Goal: Contribute content: Add original content to the website for others to see

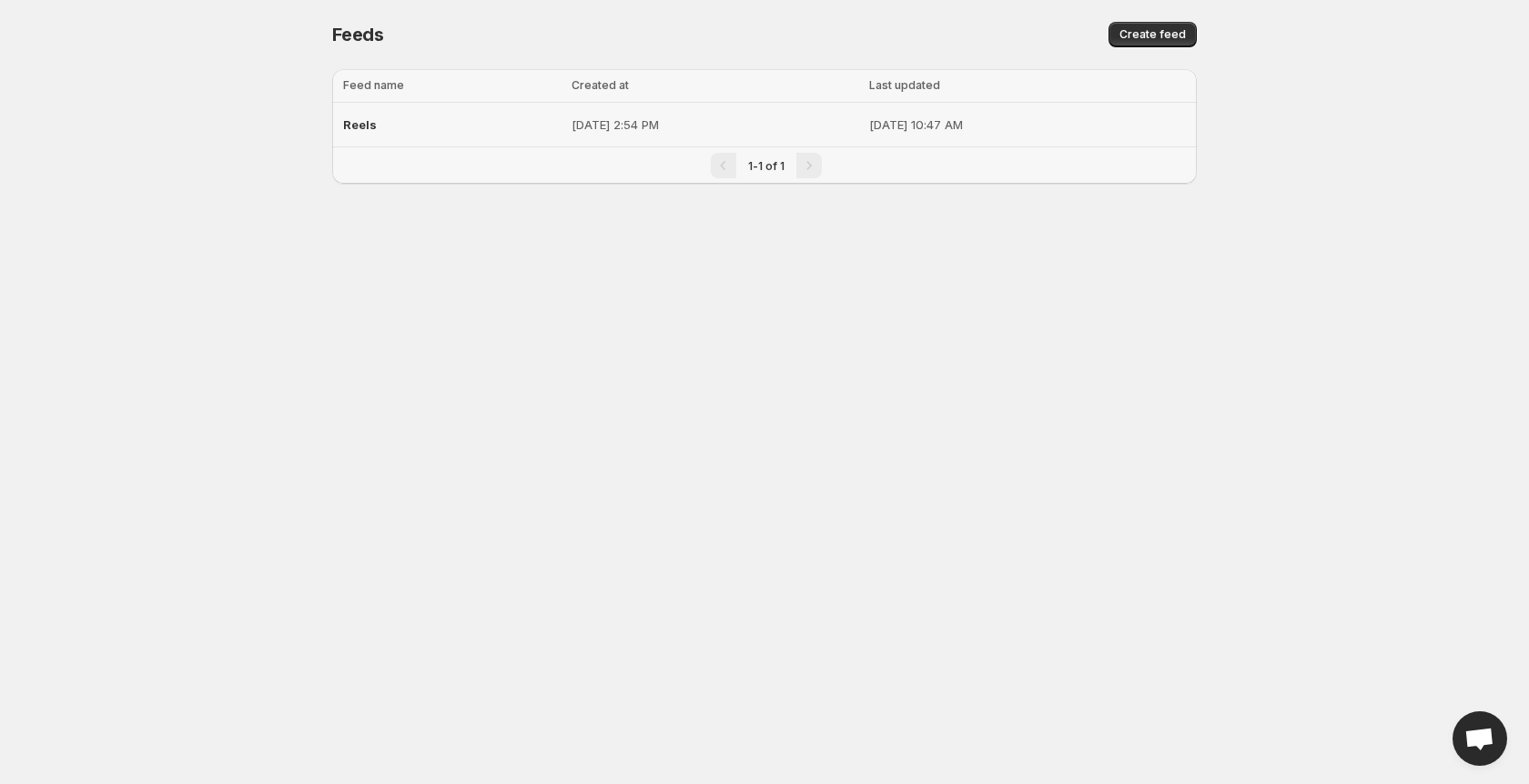
click at [864, 138] on td "[DATE] 10:47 AM" at bounding box center [1030, 125] width 333 height 45
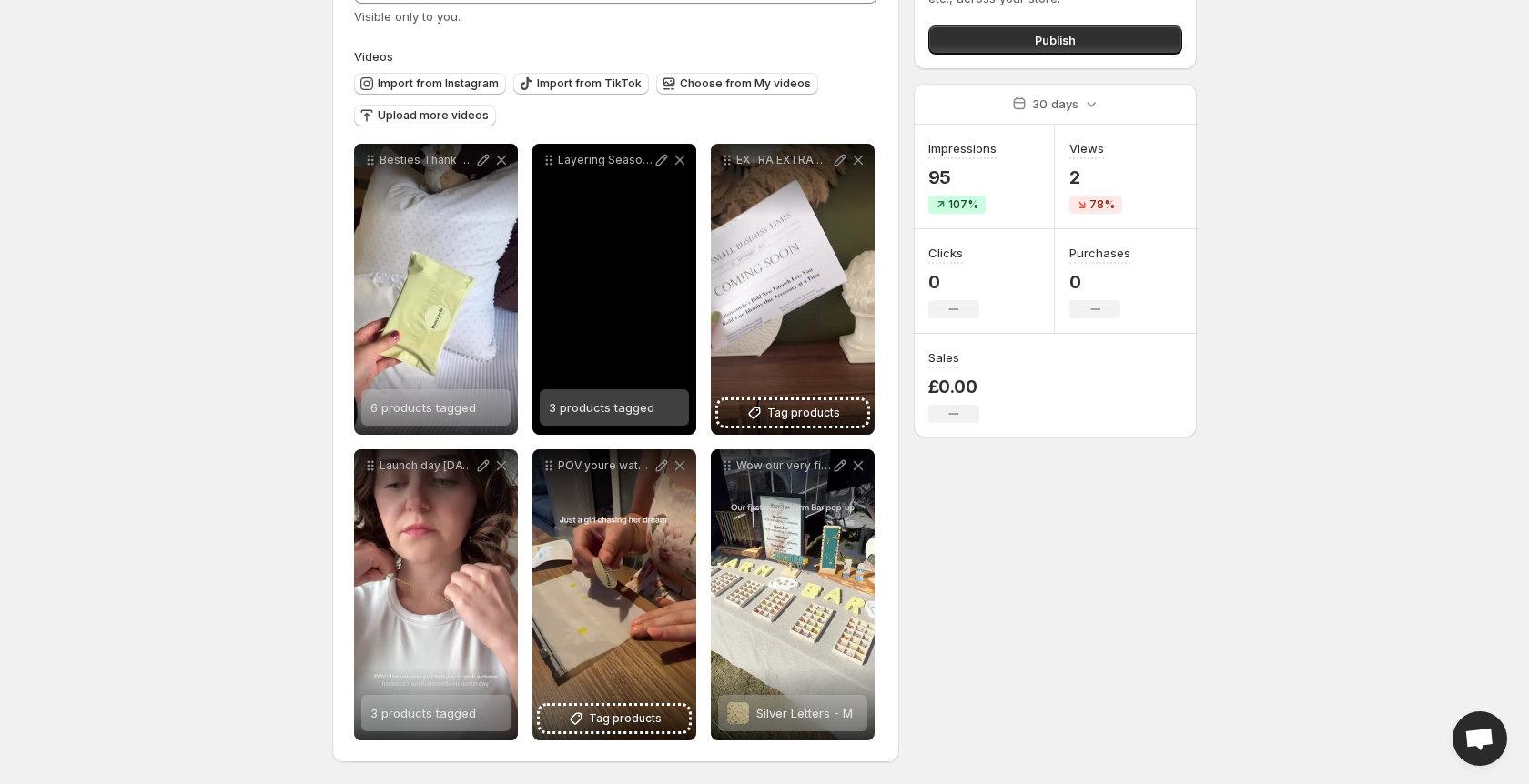
scroll to position [138, 0]
click at [676, 163] on icon at bounding box center [680, 161] width 19 height 19
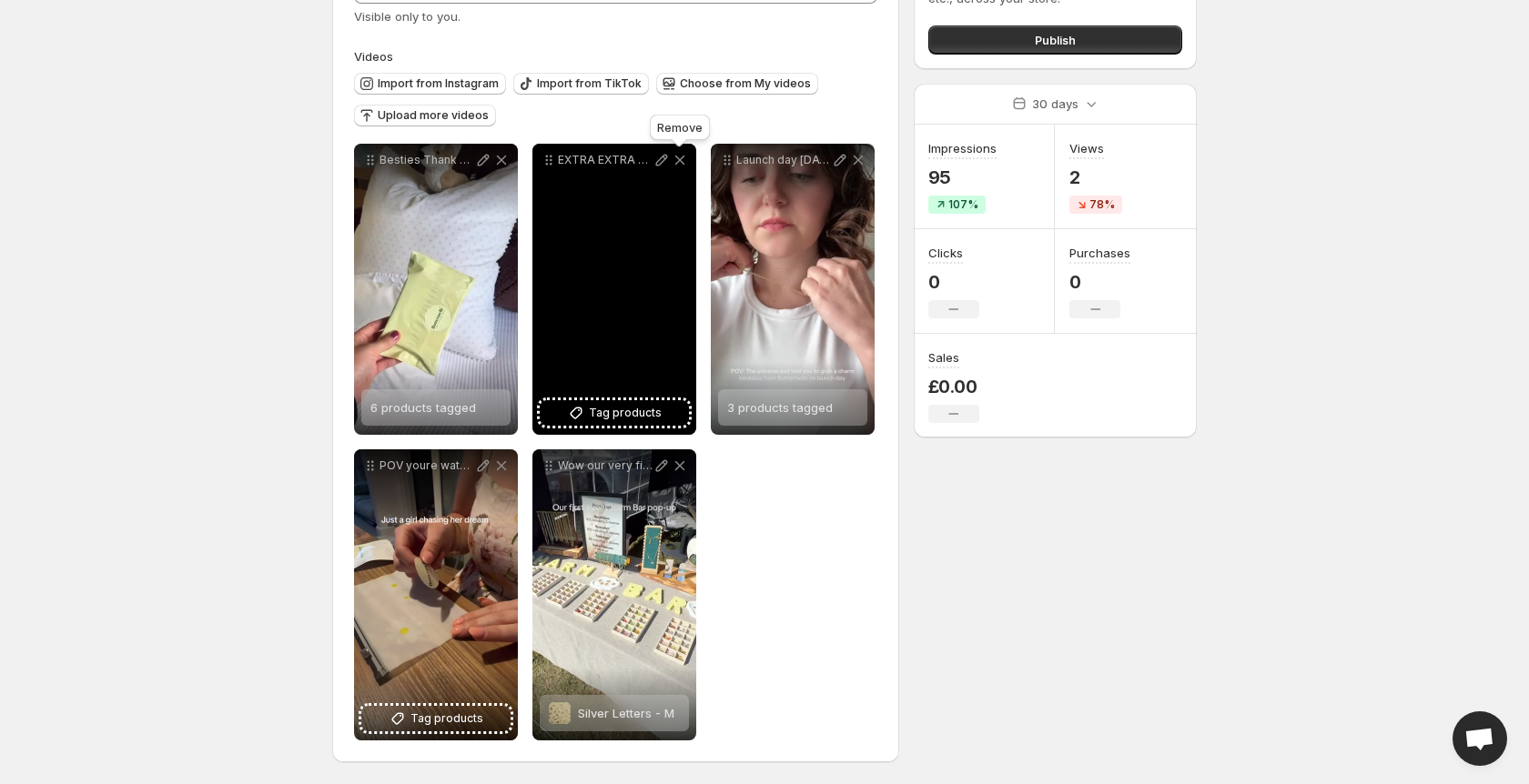
click at [684, 158] on icon at bounding box center [680, 161] width 19 height 19
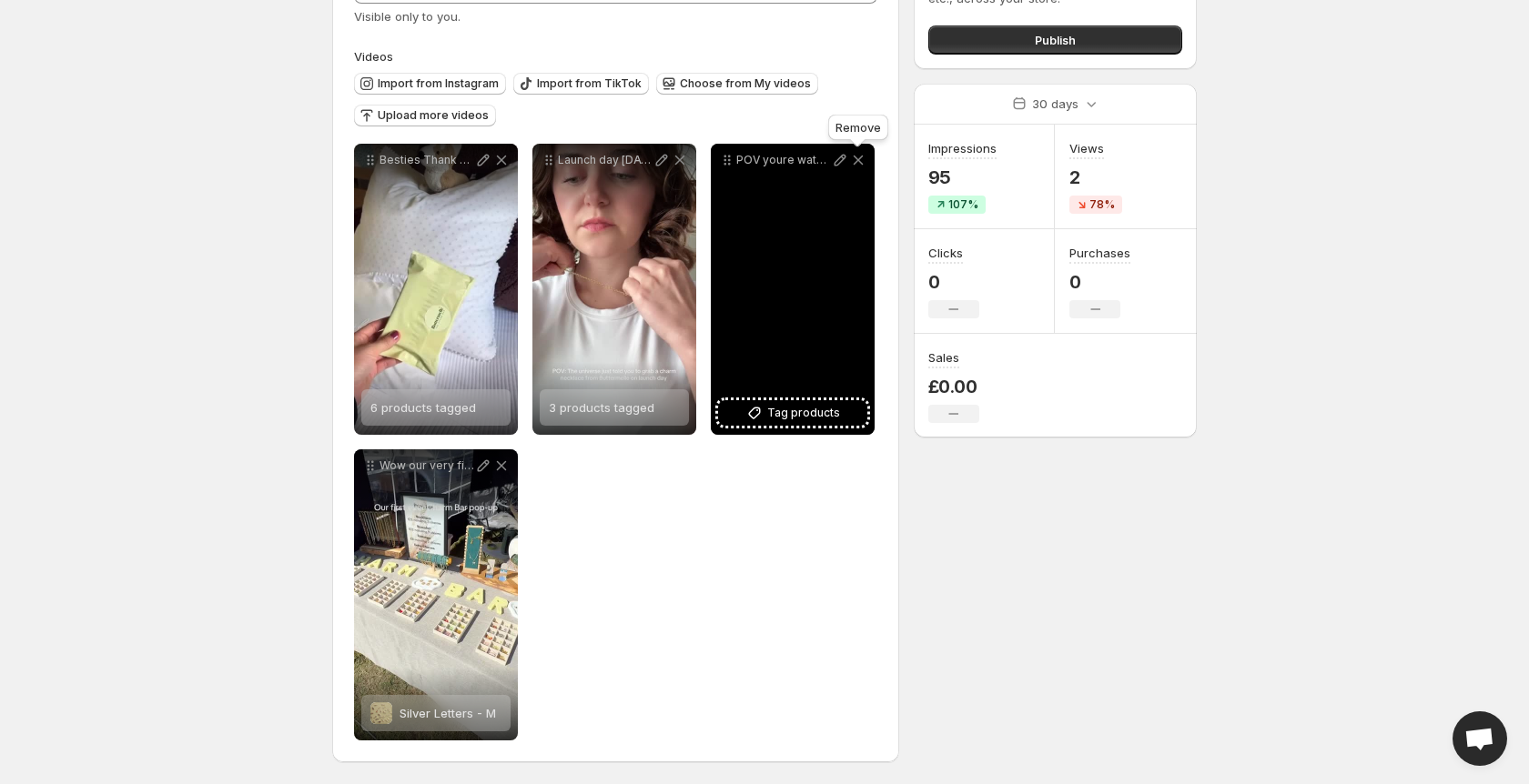
click at [856, 160] on icon at bounding box center [859, 161] width 19 height 19
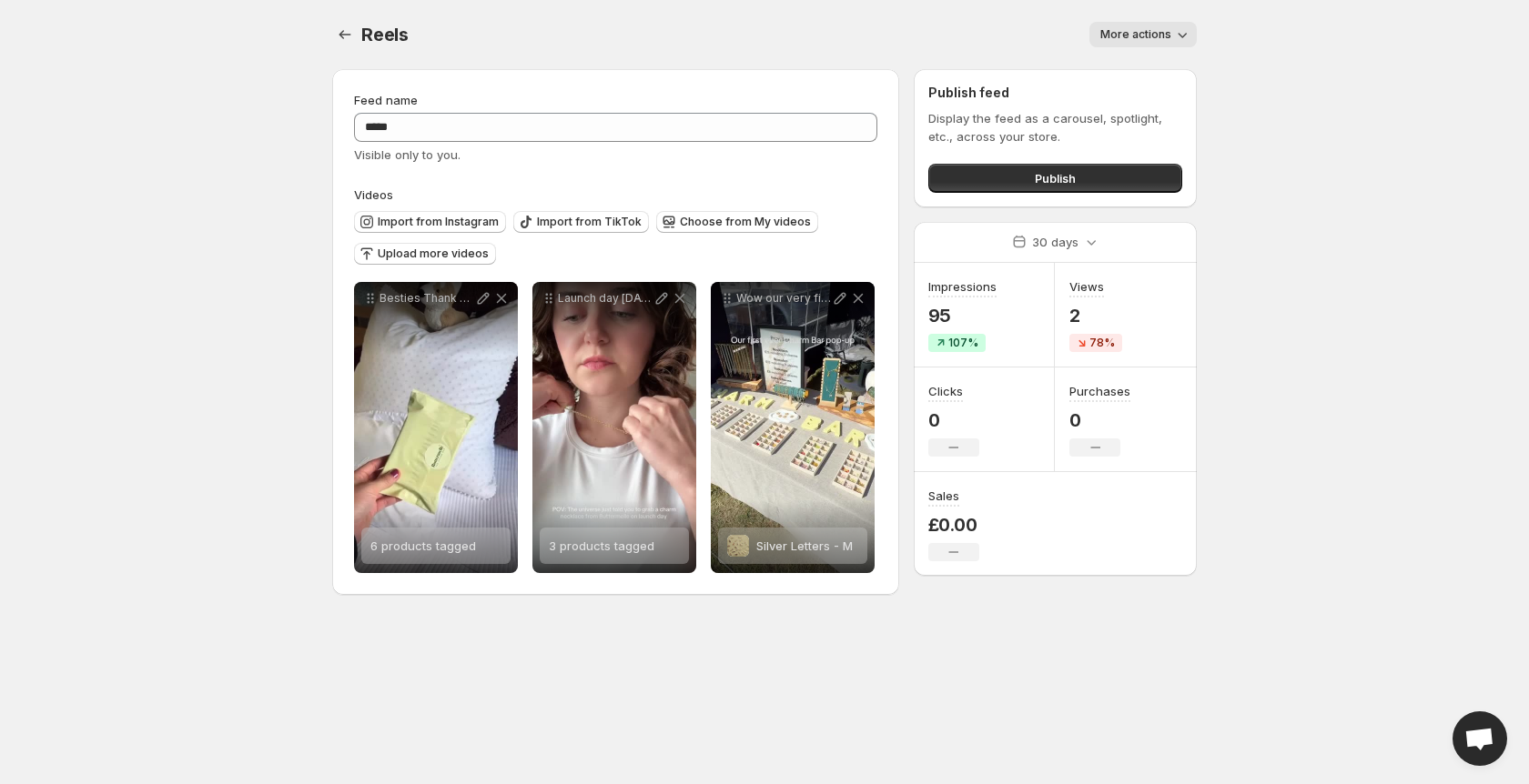
scroll to position [0, 0]
click at [460, 222] on span "Import from Instagram" at bounding box center [438, 222] width 121 height 15
drag, startPoint x: 482, startPoint y: 216, endPoint x: 491, endPoint y: 215, distance: 9.1
click at [485, 215] on span "Import from Instagram" at bounding box center [438, 222] width 121 height 15
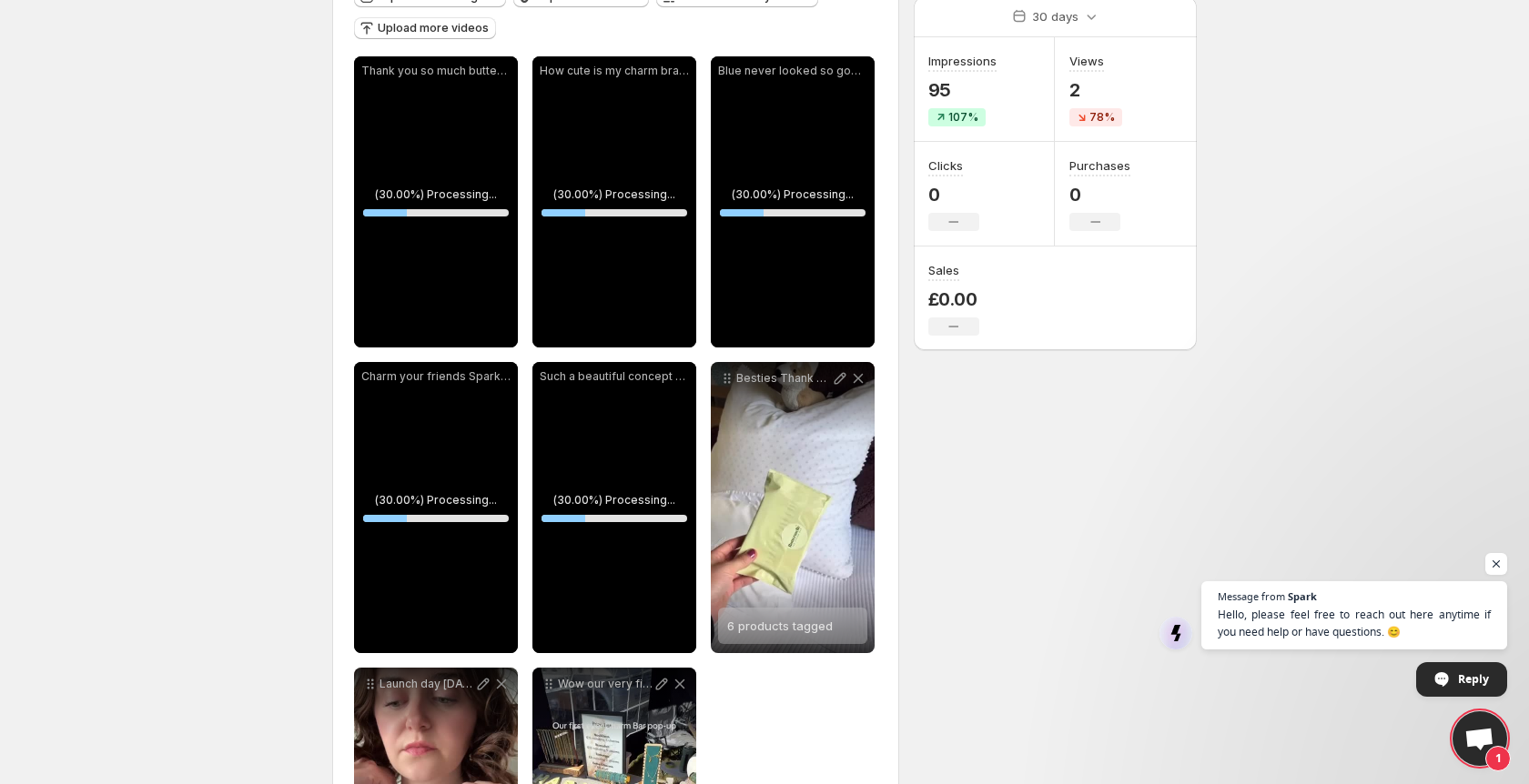
scroll to position [209, 0]
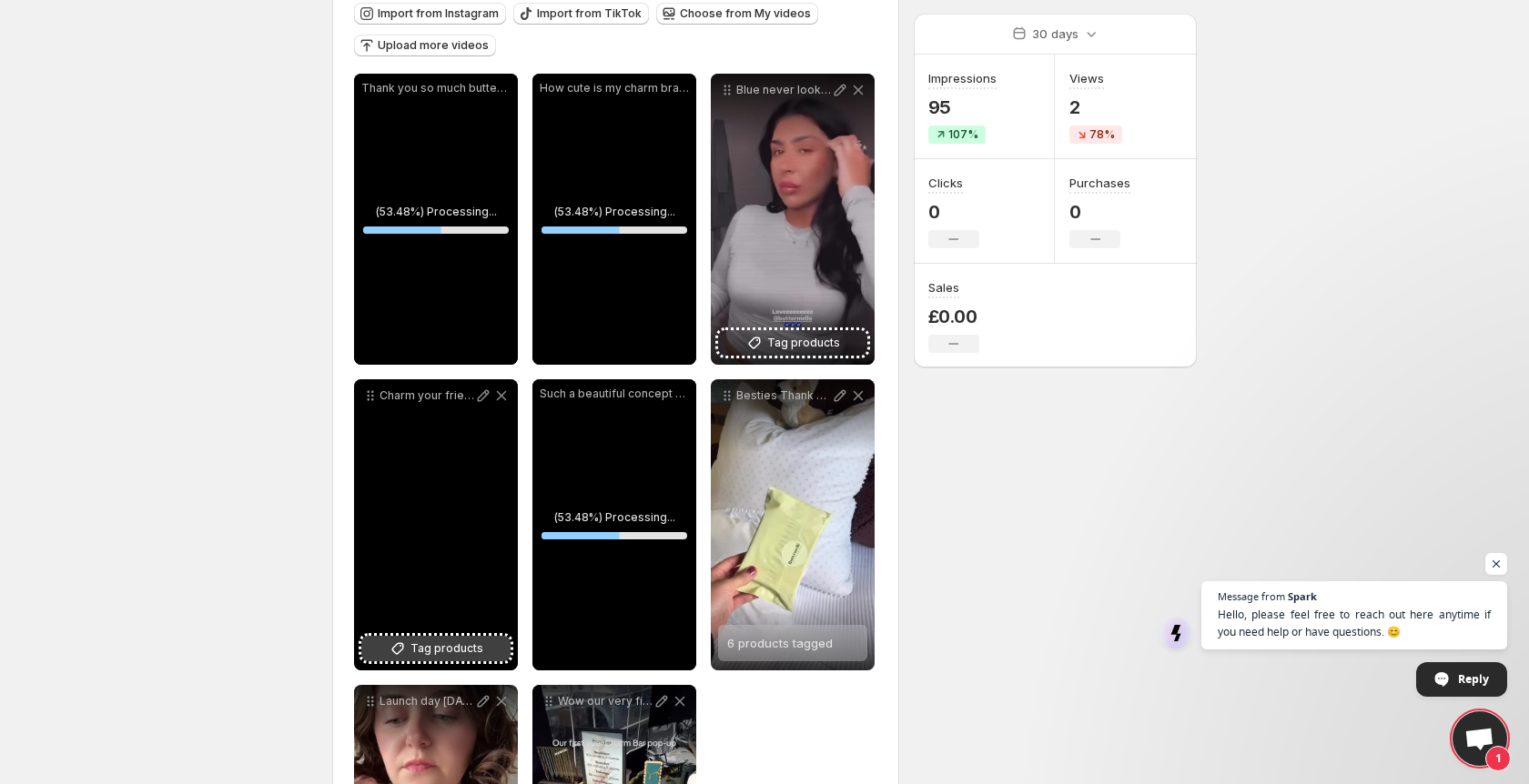
click at [450, 641] on span "Tag products" at bounding box center [447, 649] width 72 height 19
click at [433, 649] on span "Tag products" at bounding box center [447, 649] width 72 height 19
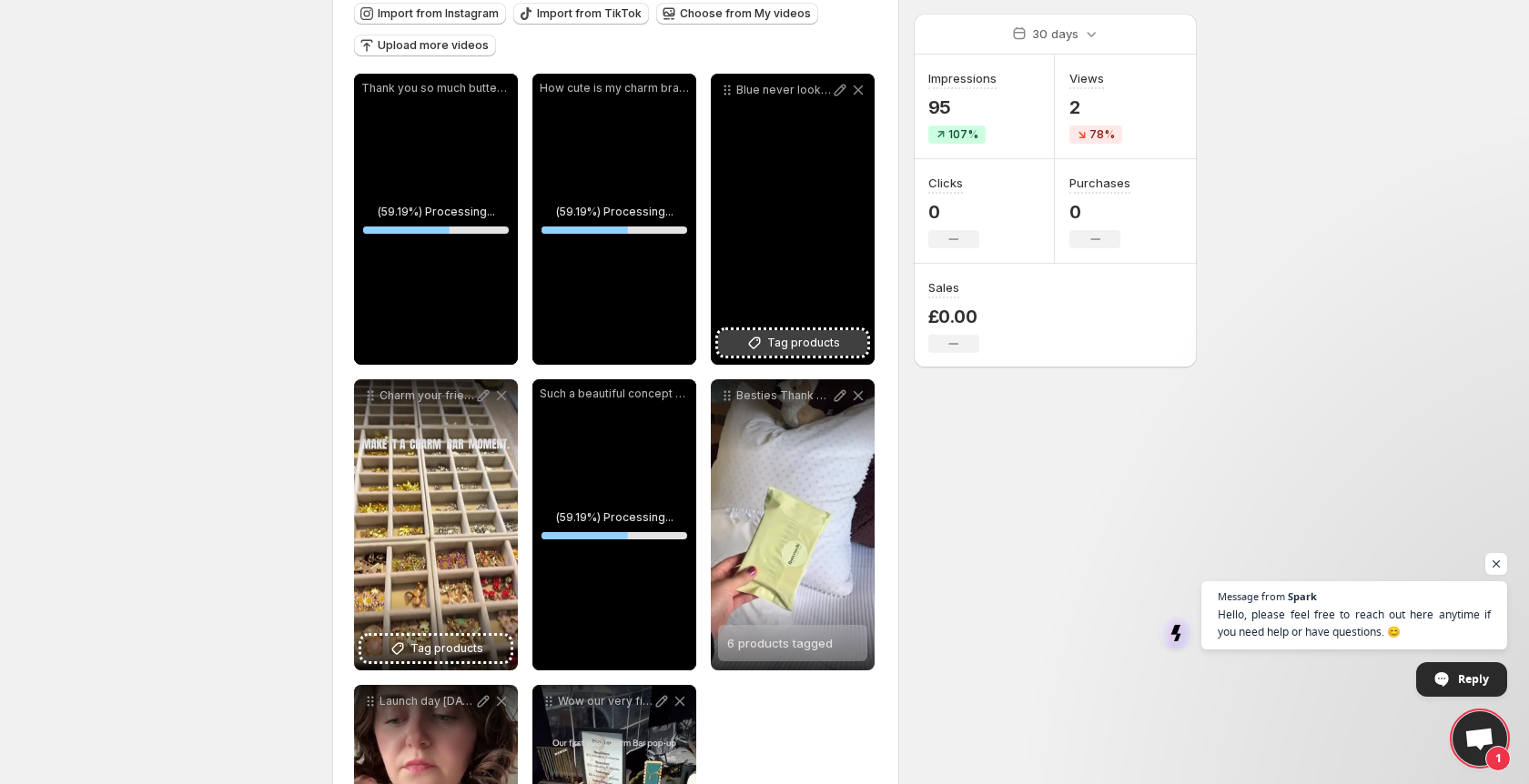
click at [822, 345] on span "Tag products" at bounding box center [804, 343] width 72 height 19
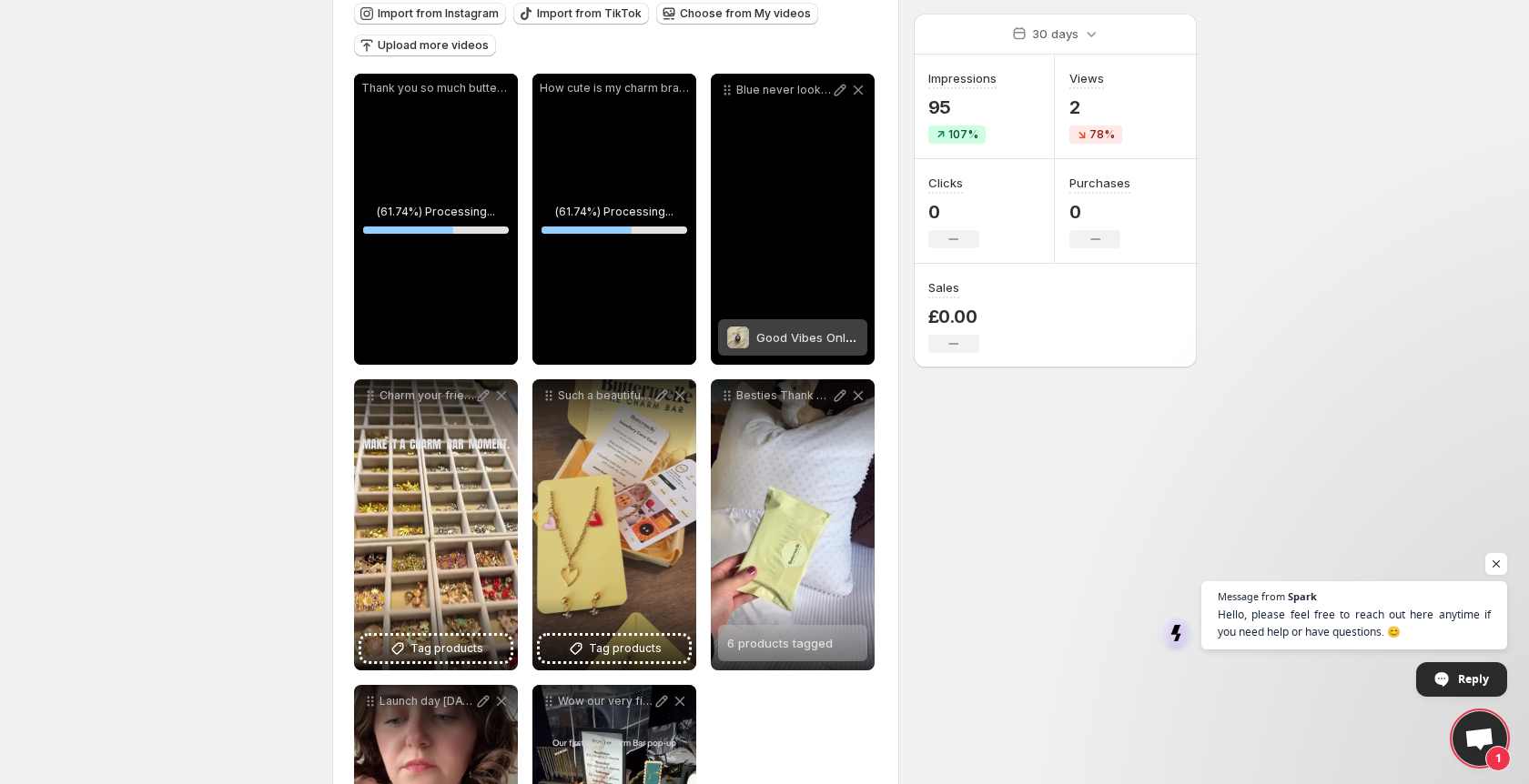
click at [812, 273] on div "Blue never looked so good Styled with Buttermelle jewellery on the gorgeous sam…" at bounding box center [793, 219] width 164 height 291
click at [843, 344] on span "Good Vibes Only - XS" at bounding box center [818, 338] width 123 height 15
click at [797, 347] on div "2 products tagged" at bounding box center [781, 337] width 106 height 36
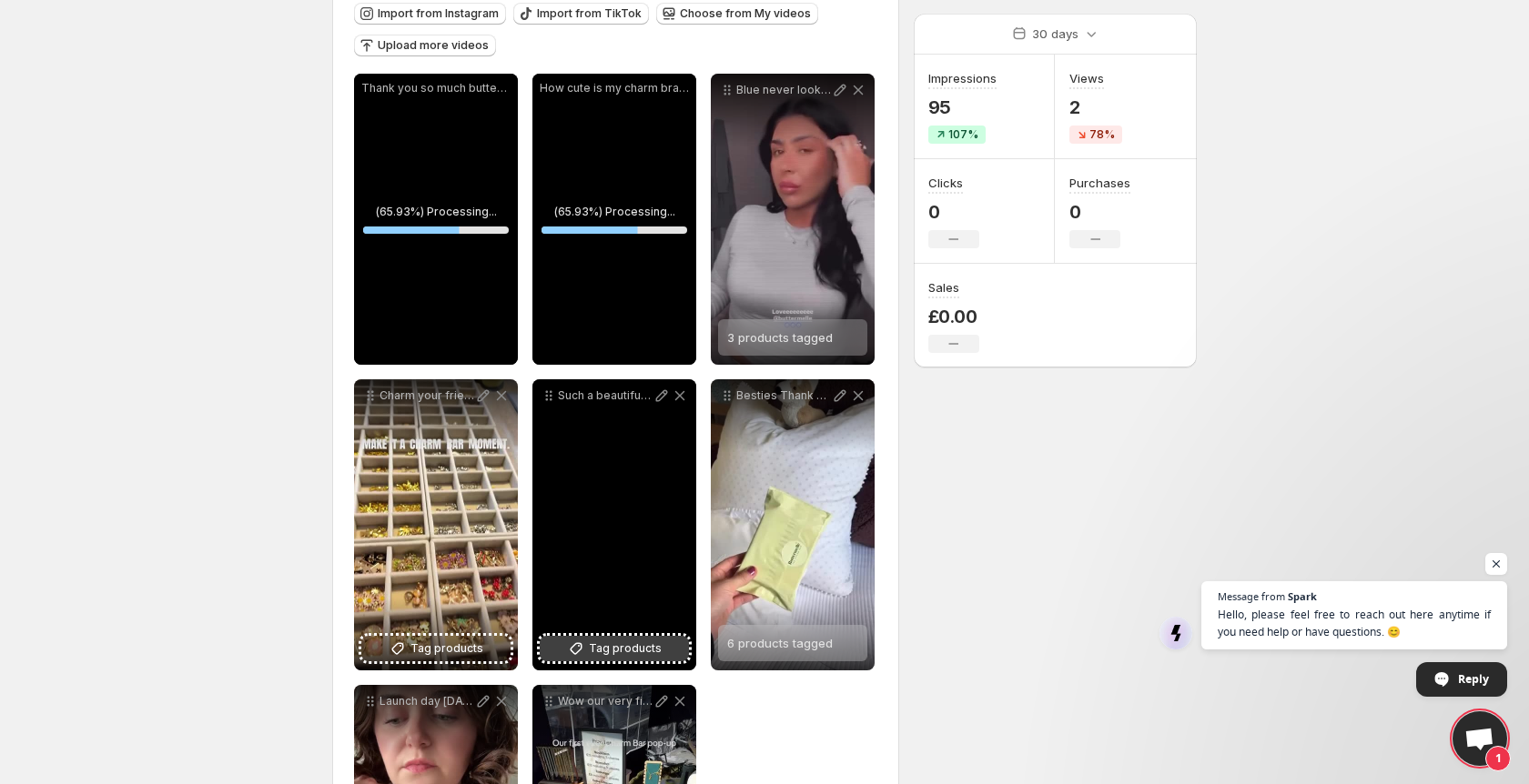
click at [639, 652] on span "Tag products" at bounding box center [625, 649] width 72 height 19
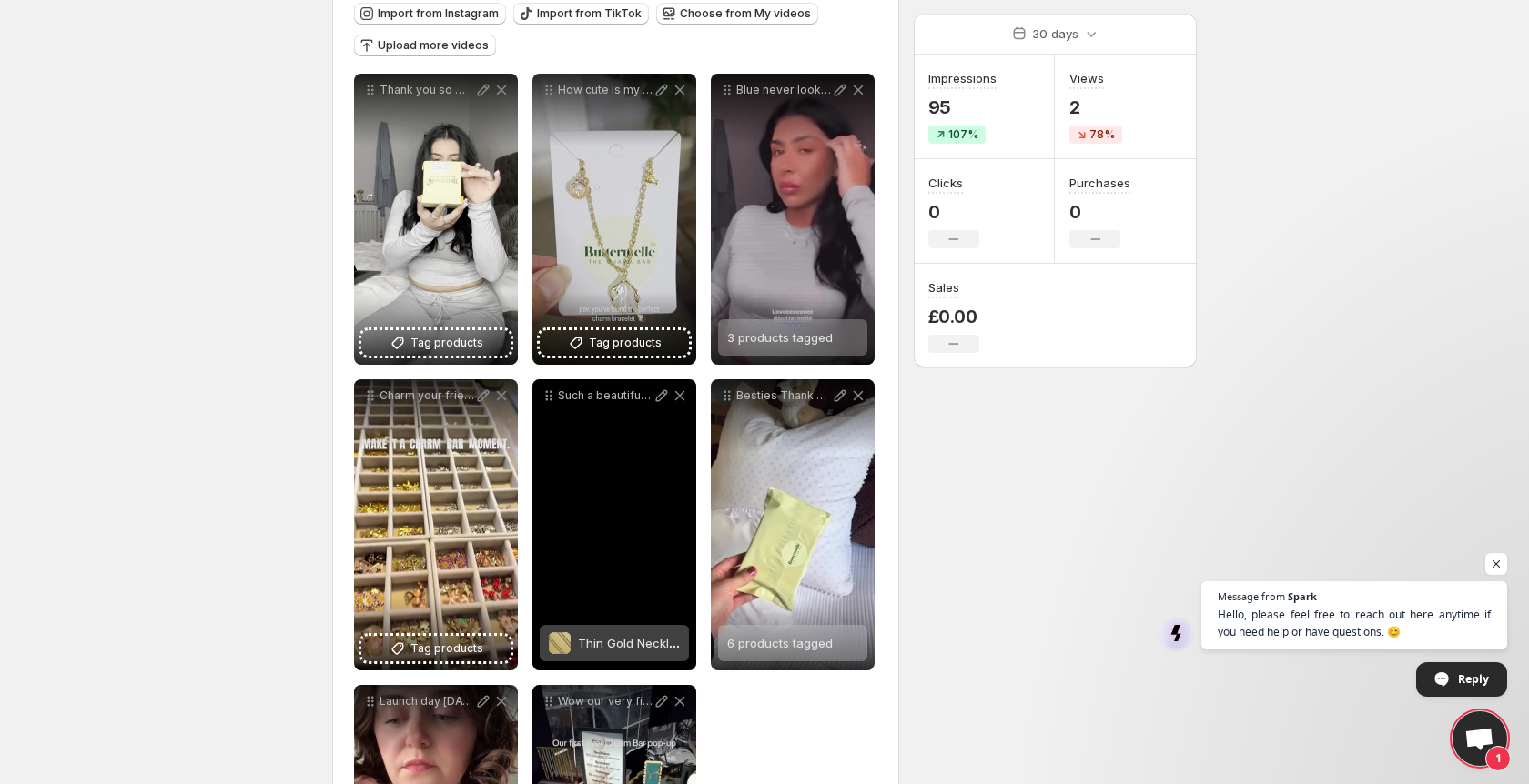
click at [659, 651] on div "Thin Gold Necklace Chain" at bounding box center [629, 643] width 102 height 36
click at [650, 646] on span "3 products tagged" at bounding box center [602, 643] width 106 height 15
drag, startPoint x: 626, startPoint y: 634, endPoint x: 621, endPoint y: 565, distance: 69.2
click at [626, 634] on div "6 products tagged" at bounding box center [602, 643] width 106 height 36
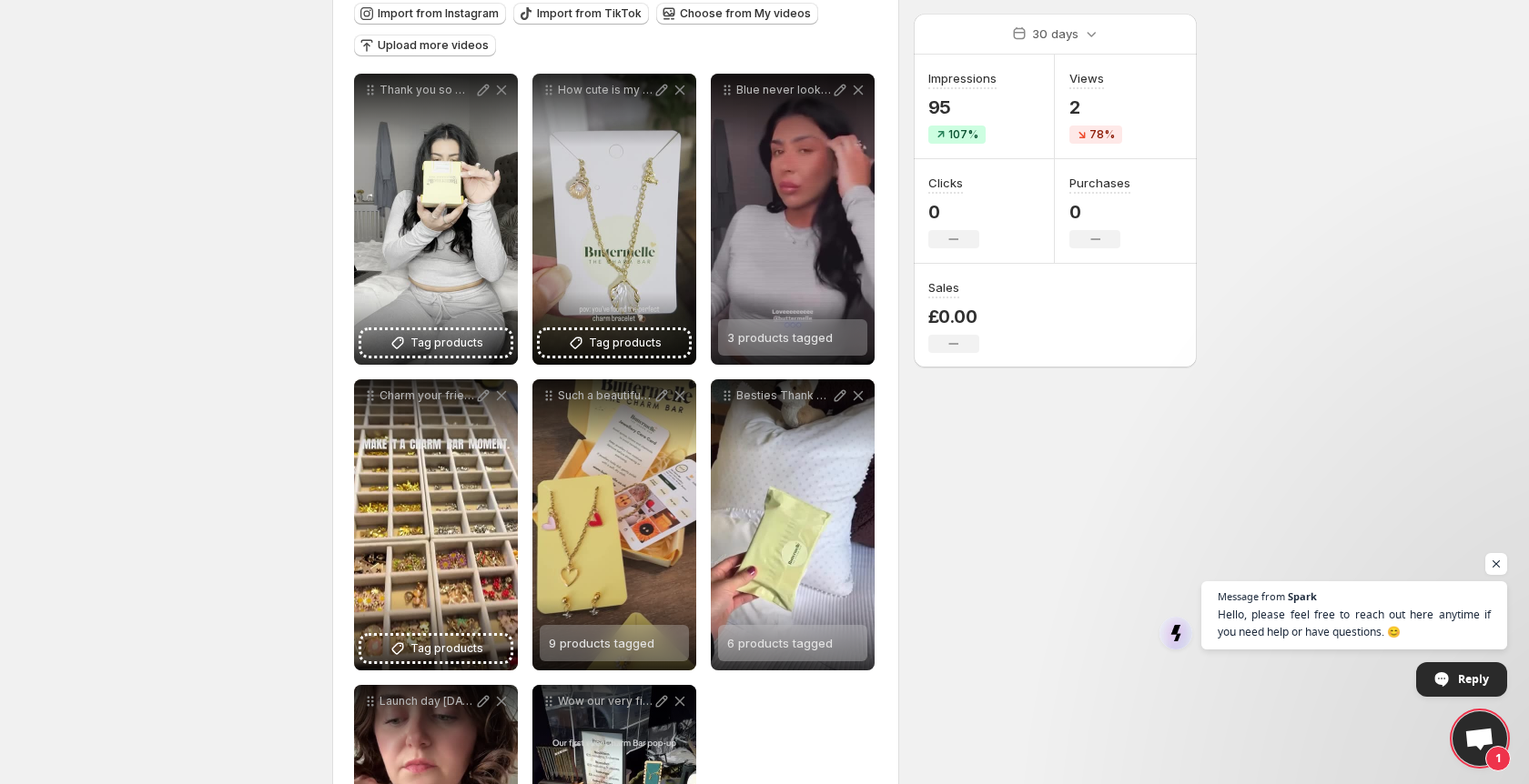
click at [1015, 477] on div "**********" at bounding box center [757, 432] width 879 height 1174
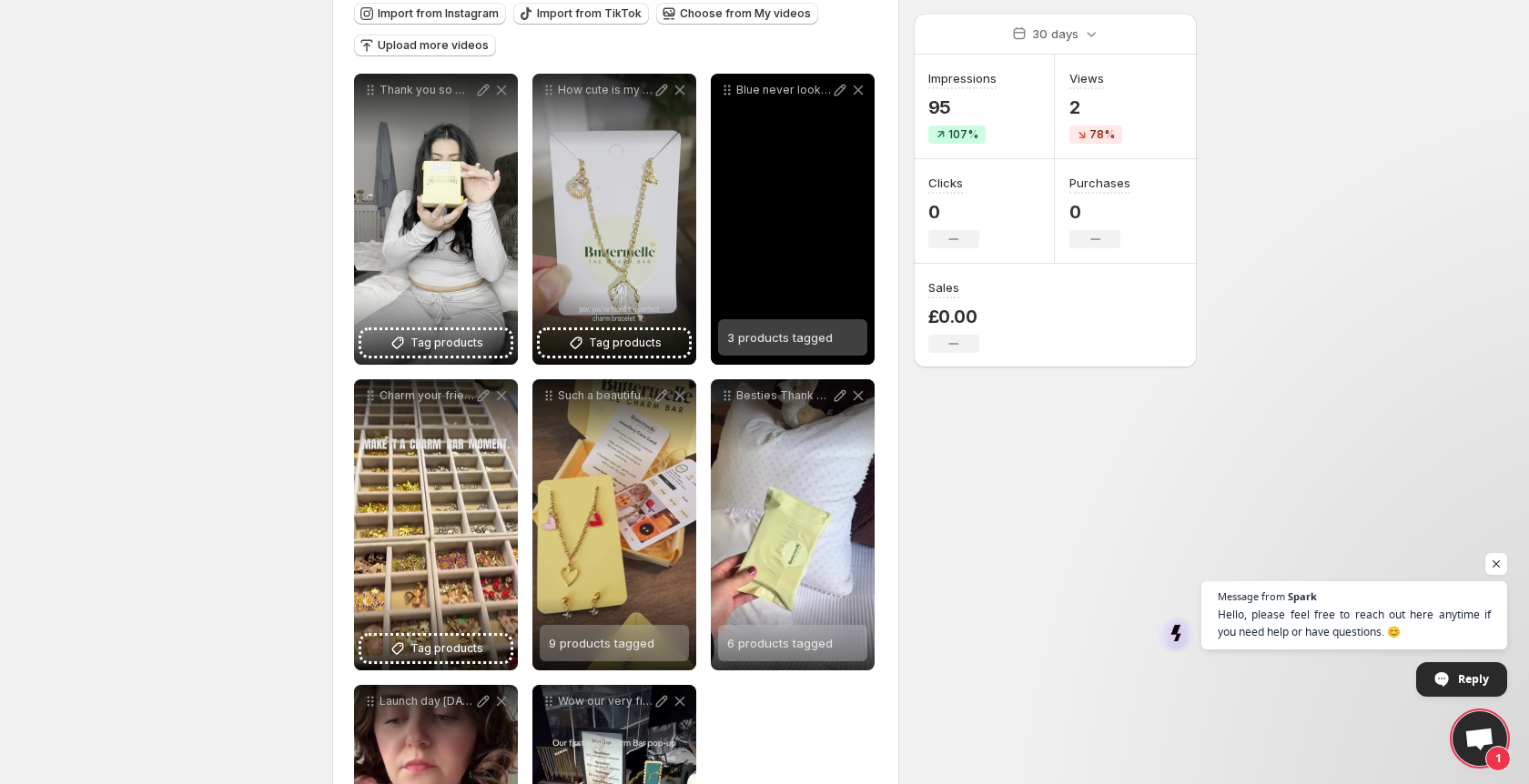
click at [745, 336] on span "3 products tagged" at bounding box center [781, 338] width 106 height 15
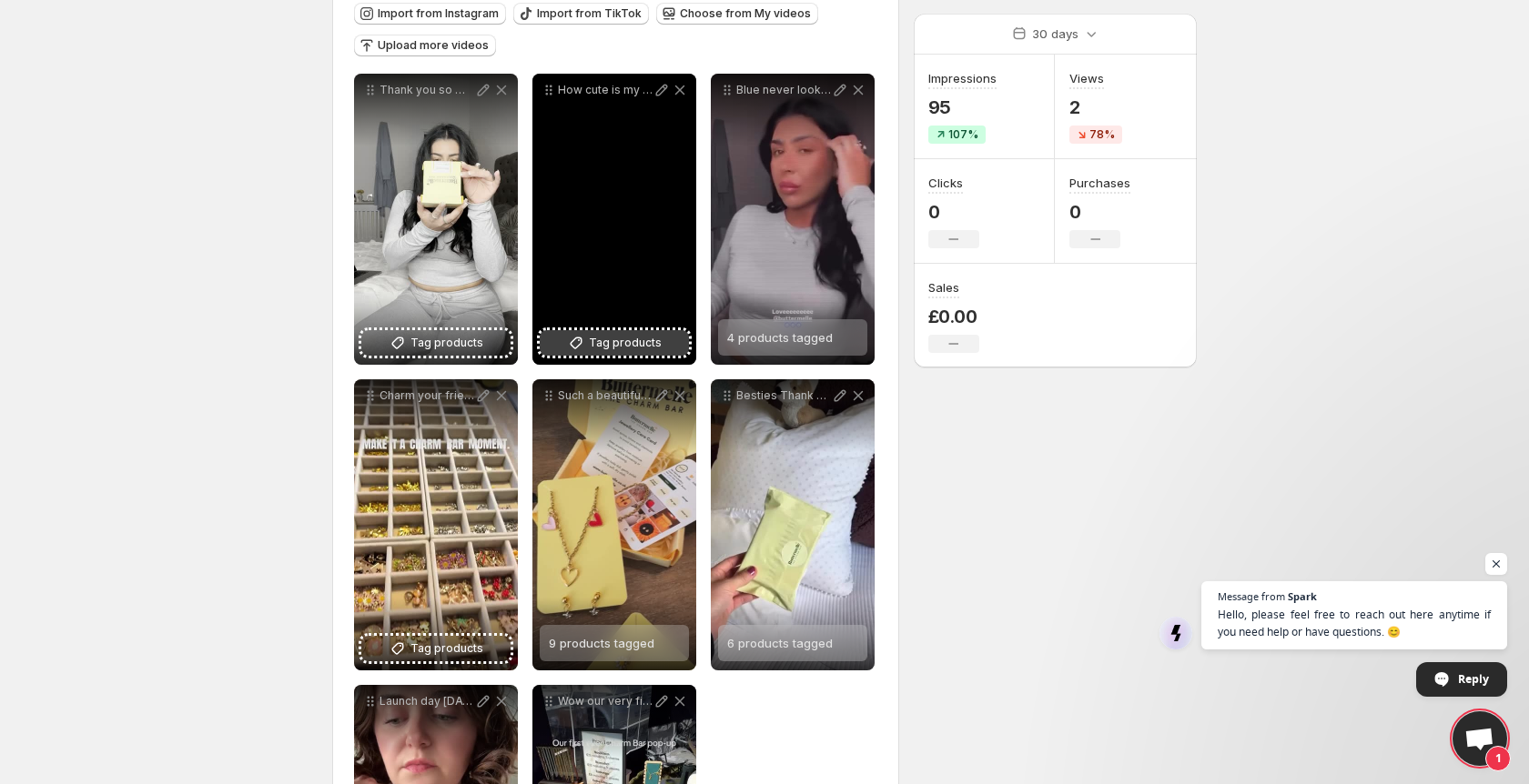
click at [649, 345] on span "Tag products" at bounding box center [625, 343] width 72 height 19
click at [640, 357] on div "How cute is my charm bracelet from buttermelle I love to support local independ…" at bounding box center [615, 219] width 164 height 291
click at [646, 345] on span "Tag products" at bounding box center [625, 343] width 72 height 19
click at [625, 333] on span "Thin Gold Necklace Chain" at bounding box center [654, 338] width 150 height 15
click at [670, 331] on span "Thin Gold Necklace Chain" at bounding box center [654, 338] width 150 height 15
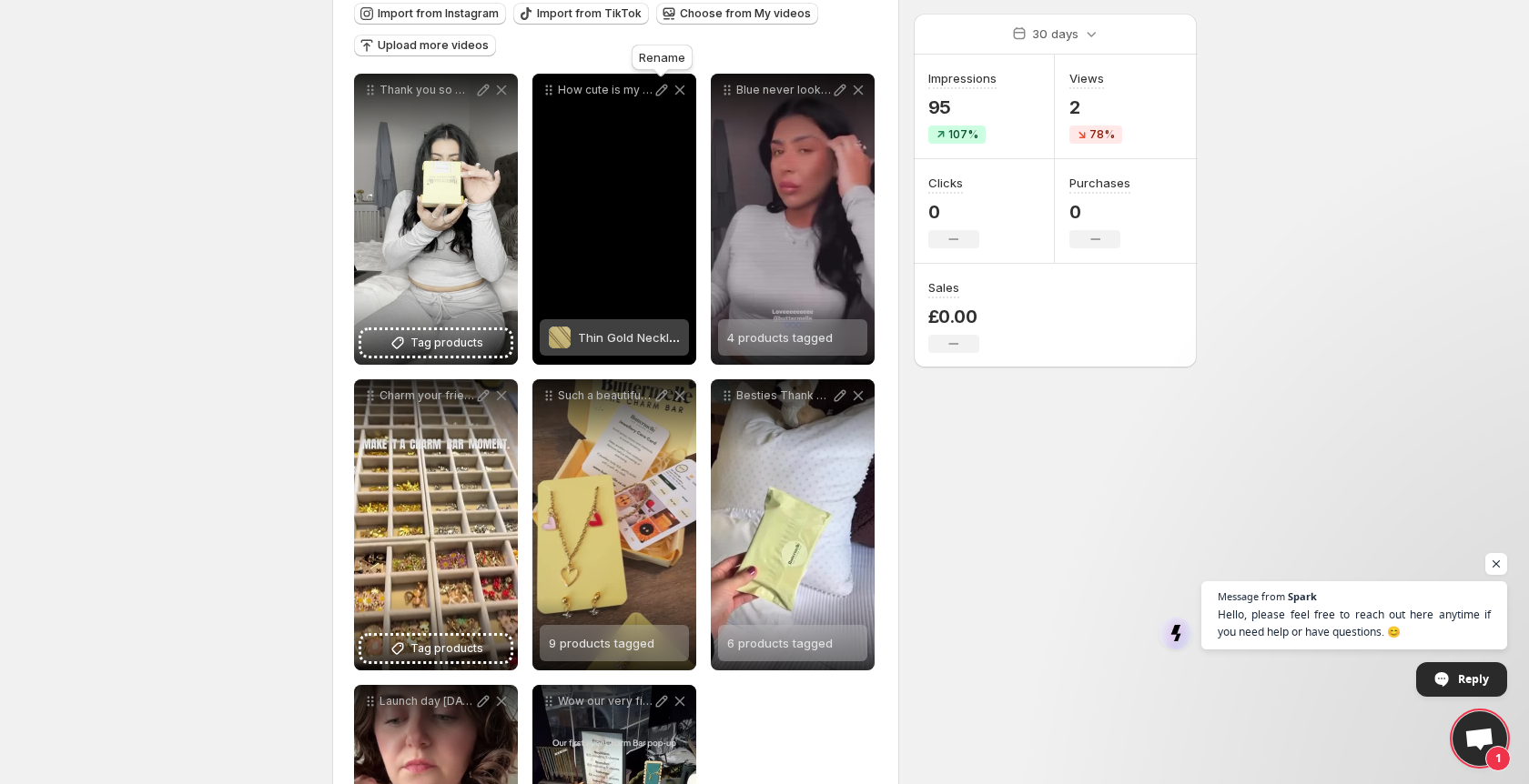
click at [664, 89] on icon at bounding box center [662, 90] width 19 height 19
type input "**********"
click at [559, 338] on span at bounding box center [560, 338] width 22 height 22
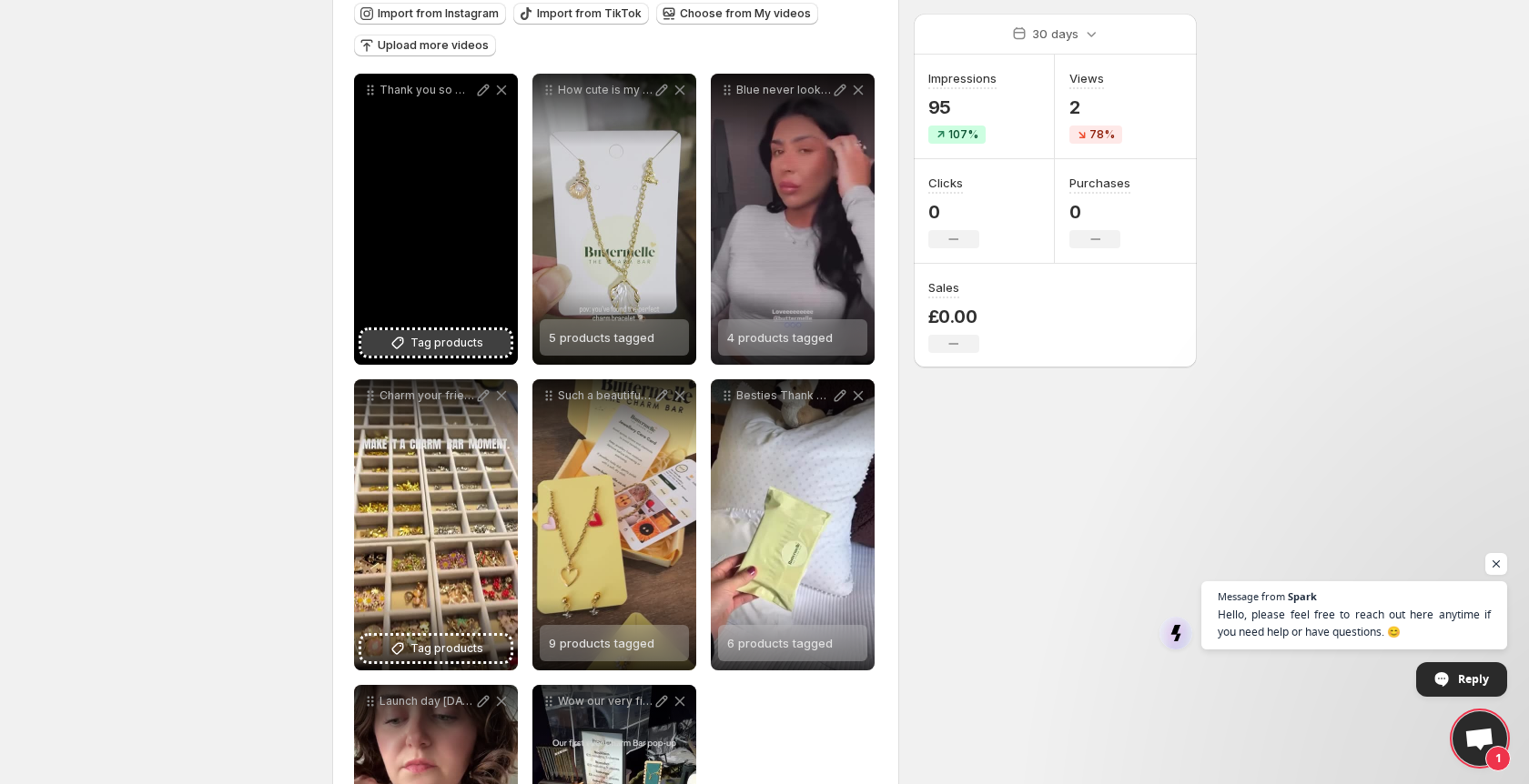
click at [415, 336] on span "Tag products" at bounding box center [447, 343] width 72 height 19
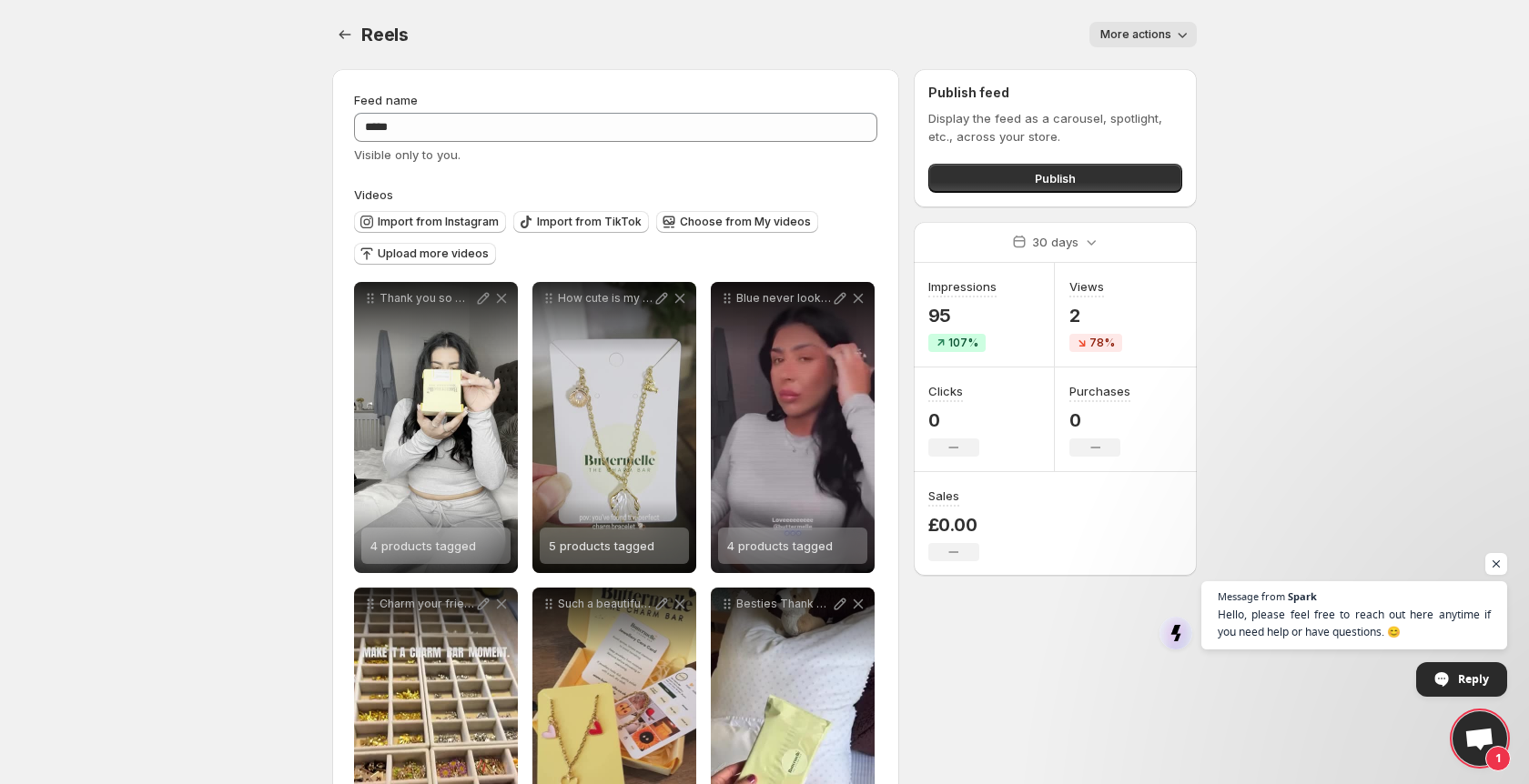
scroll to position [0, 0]
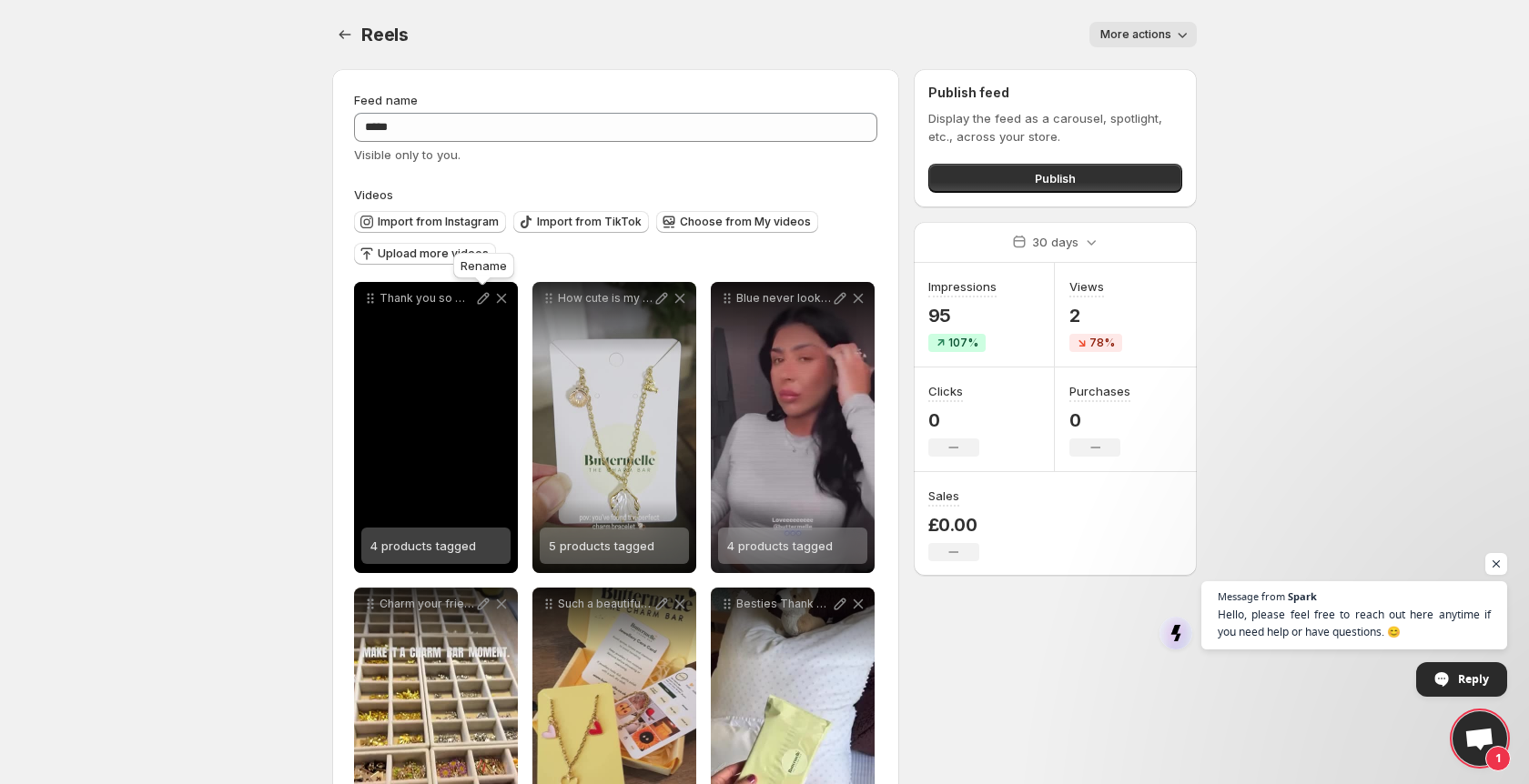
click at [482, 299] on icon at bounding box center [484, 299] width 12 height 12
type input "**********"
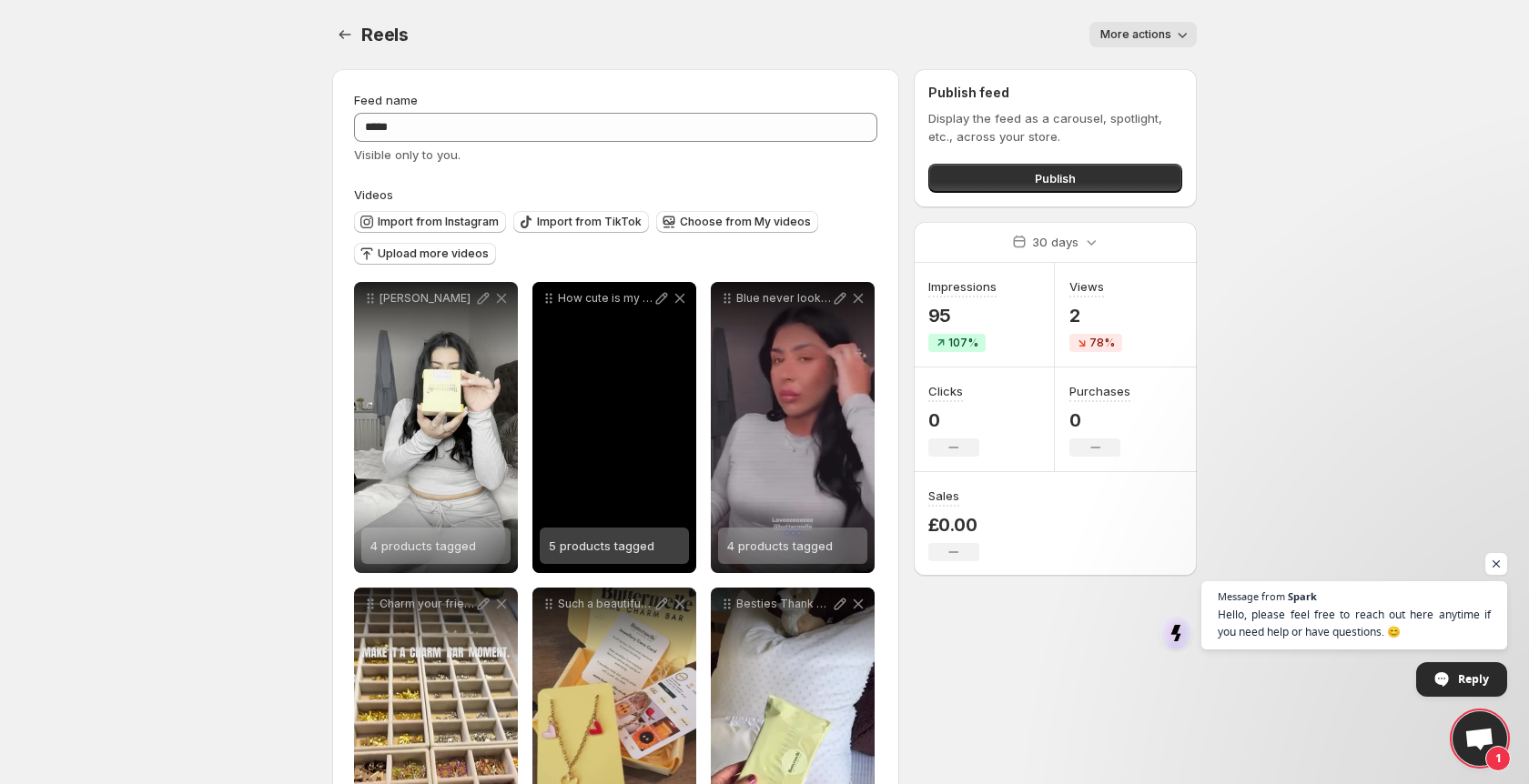
click at [655, 300] on icon at bounding box center [662, 299] width 19 height 19
type input "**********"
click at [660, 292] on icon at bounding box center [662, 299] width 19 height 19
type input "**********"
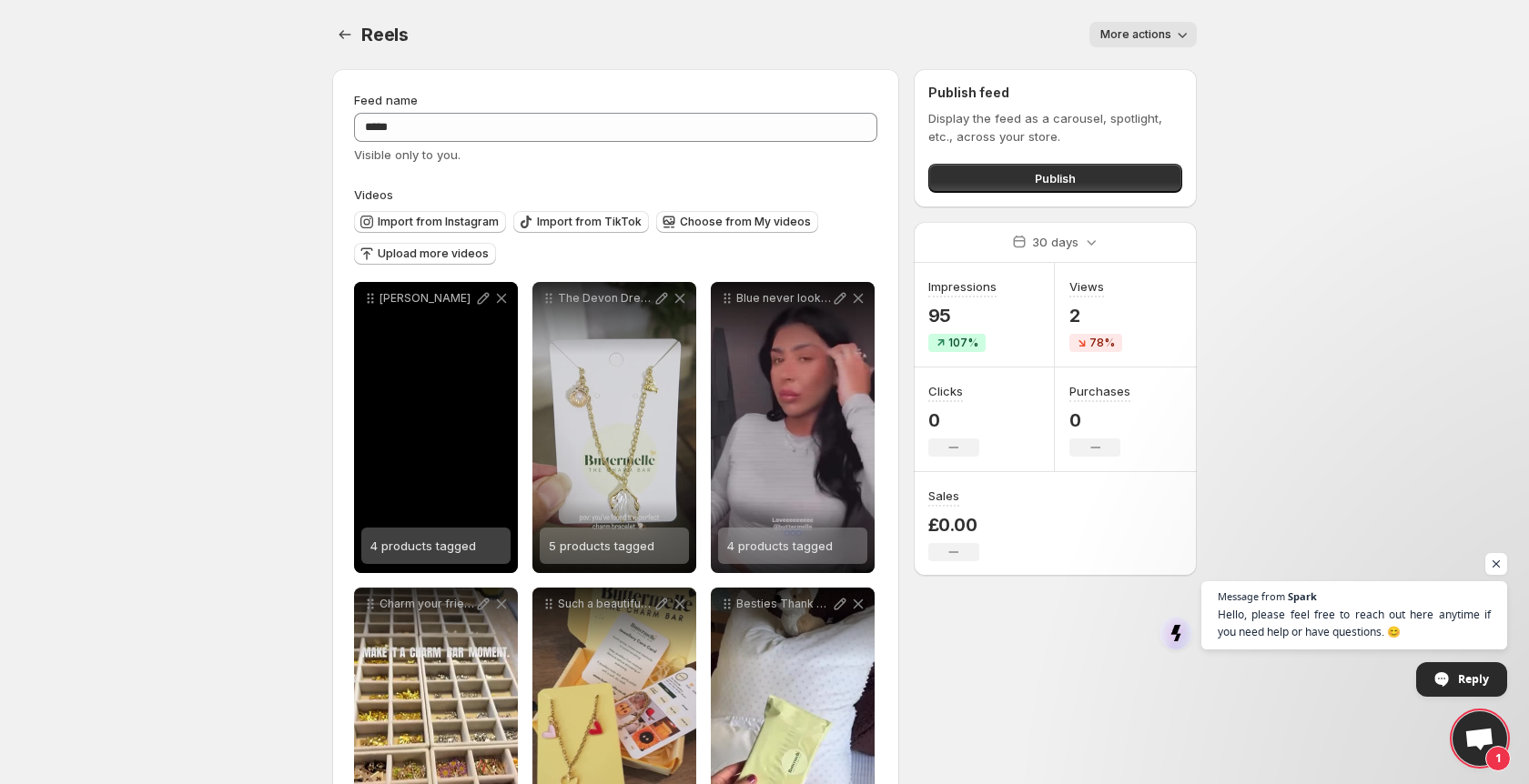
click at [485, 304] on icon at bounding box center [484, 299] width 19 height 19
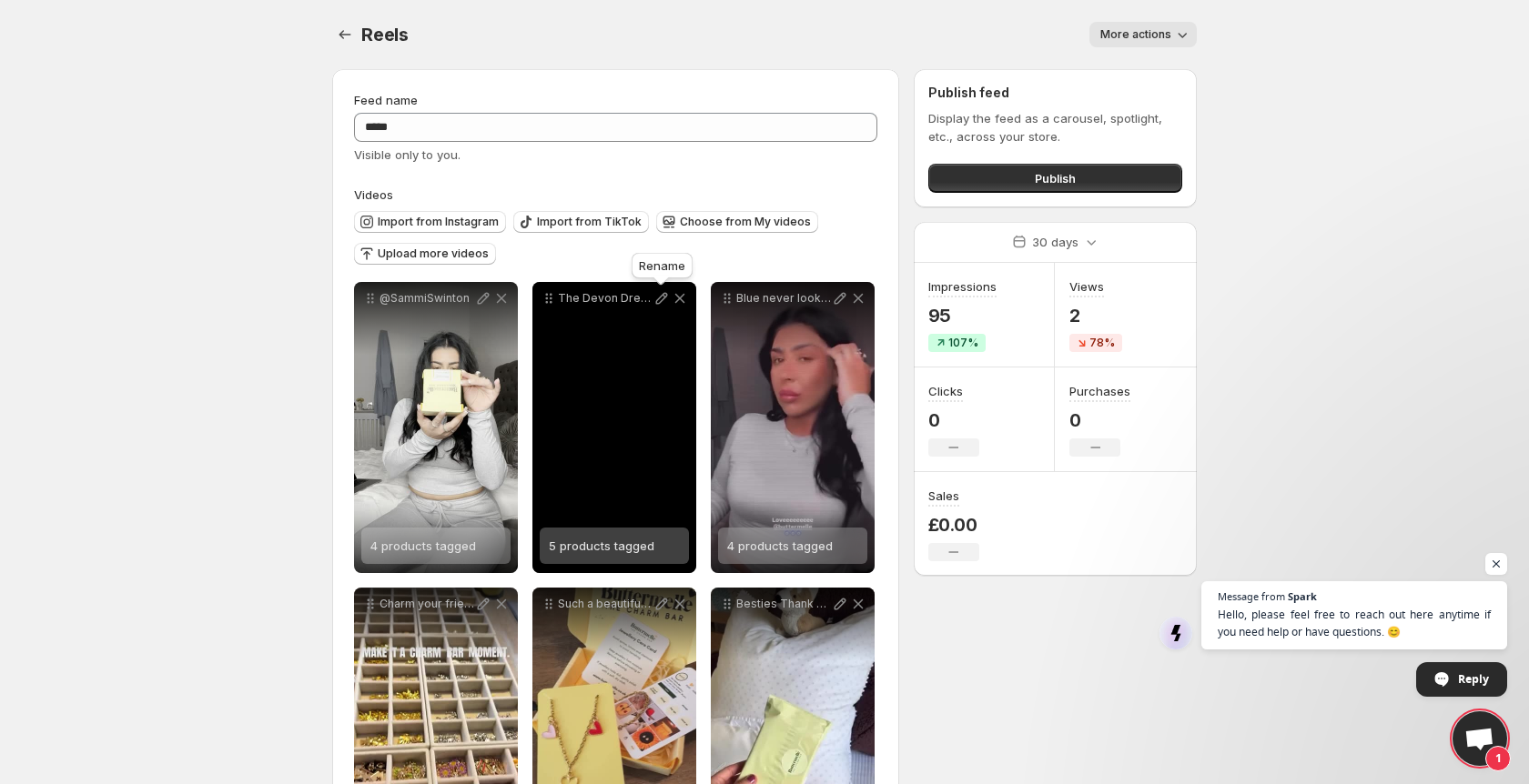
click at [667, 301] on icon at bounding box center [662, 299] width 19 height 19
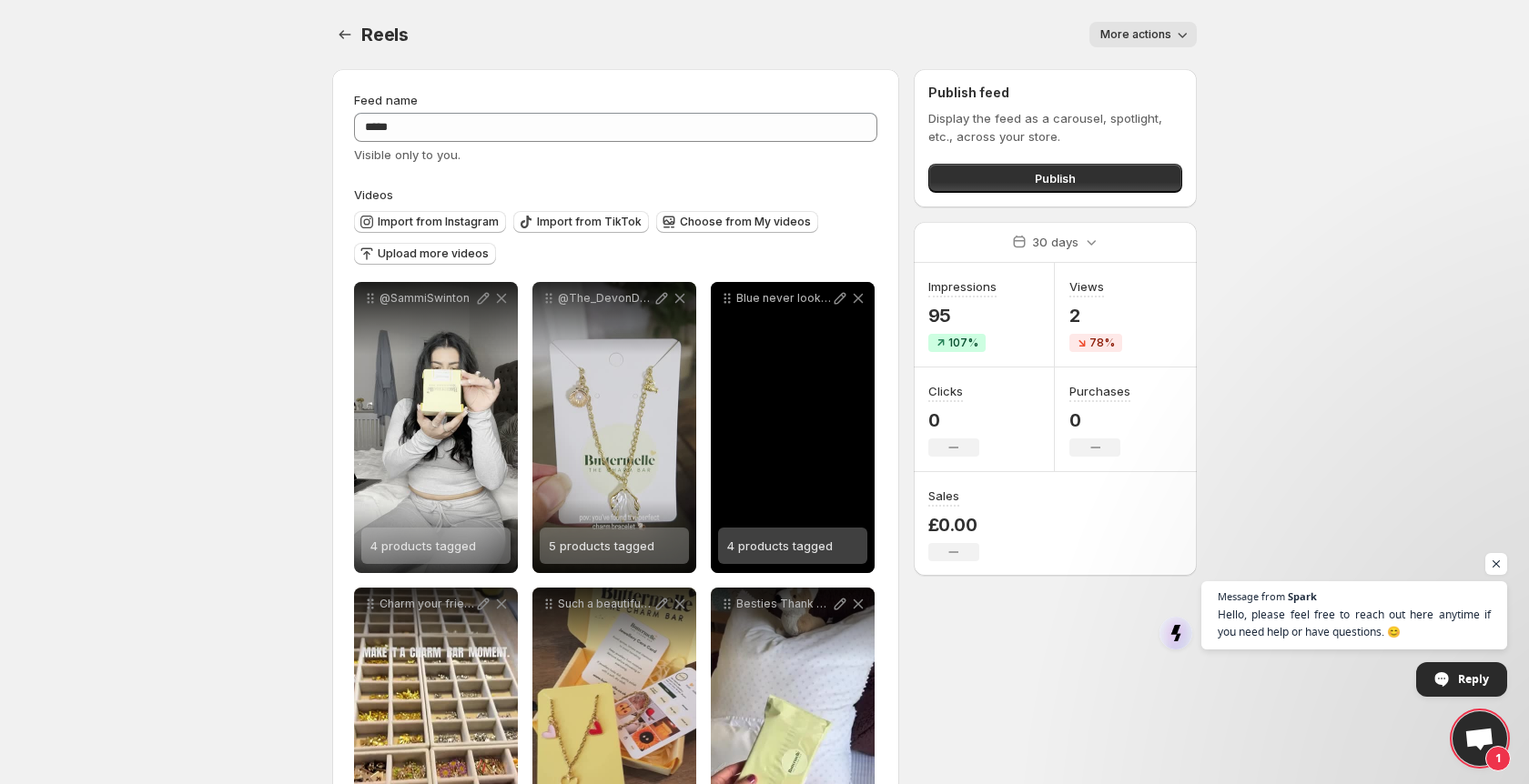
click at [839, 305] on icon at bounding box center [840, 299] width 19 height 19
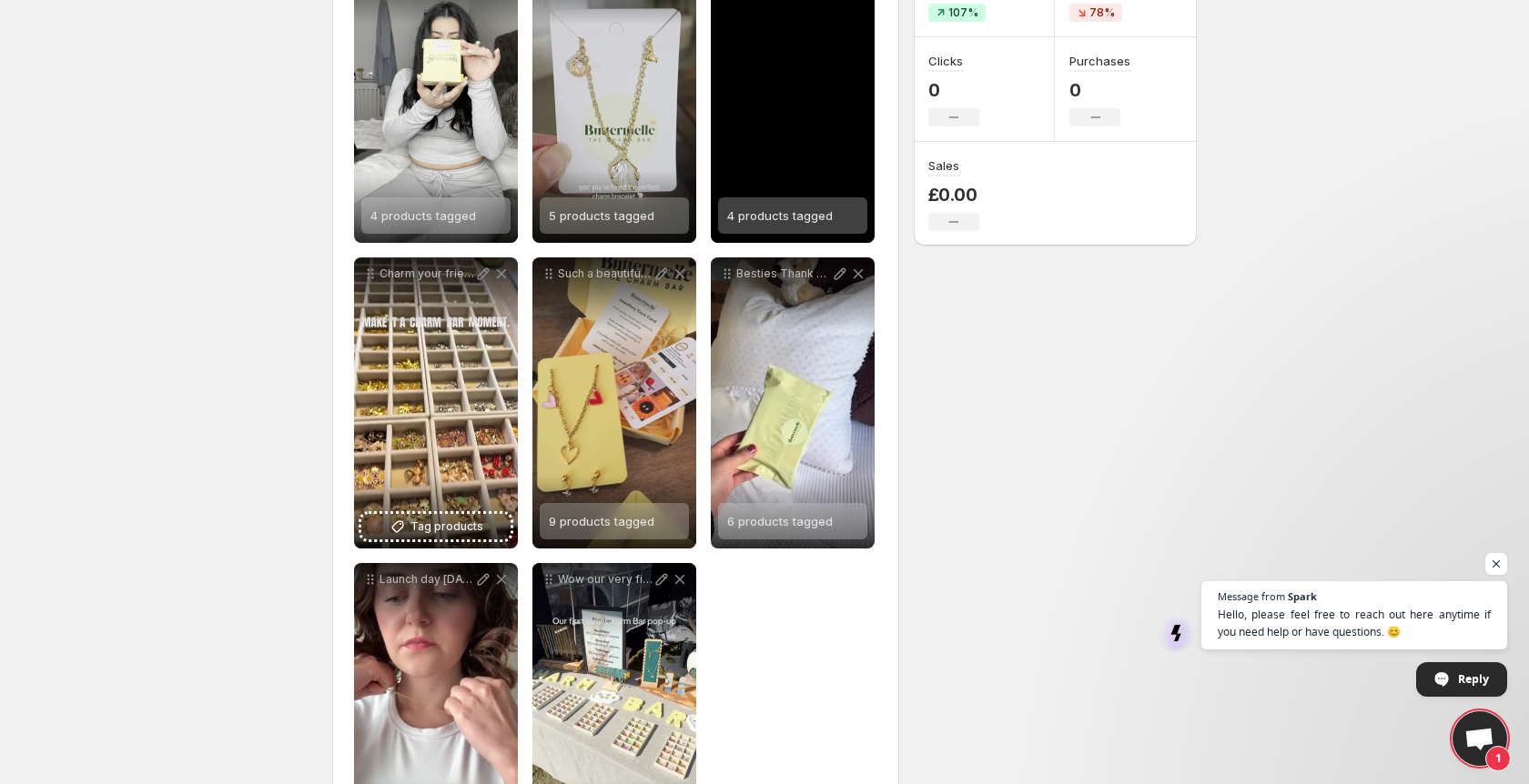
scroll to position [334, 0]
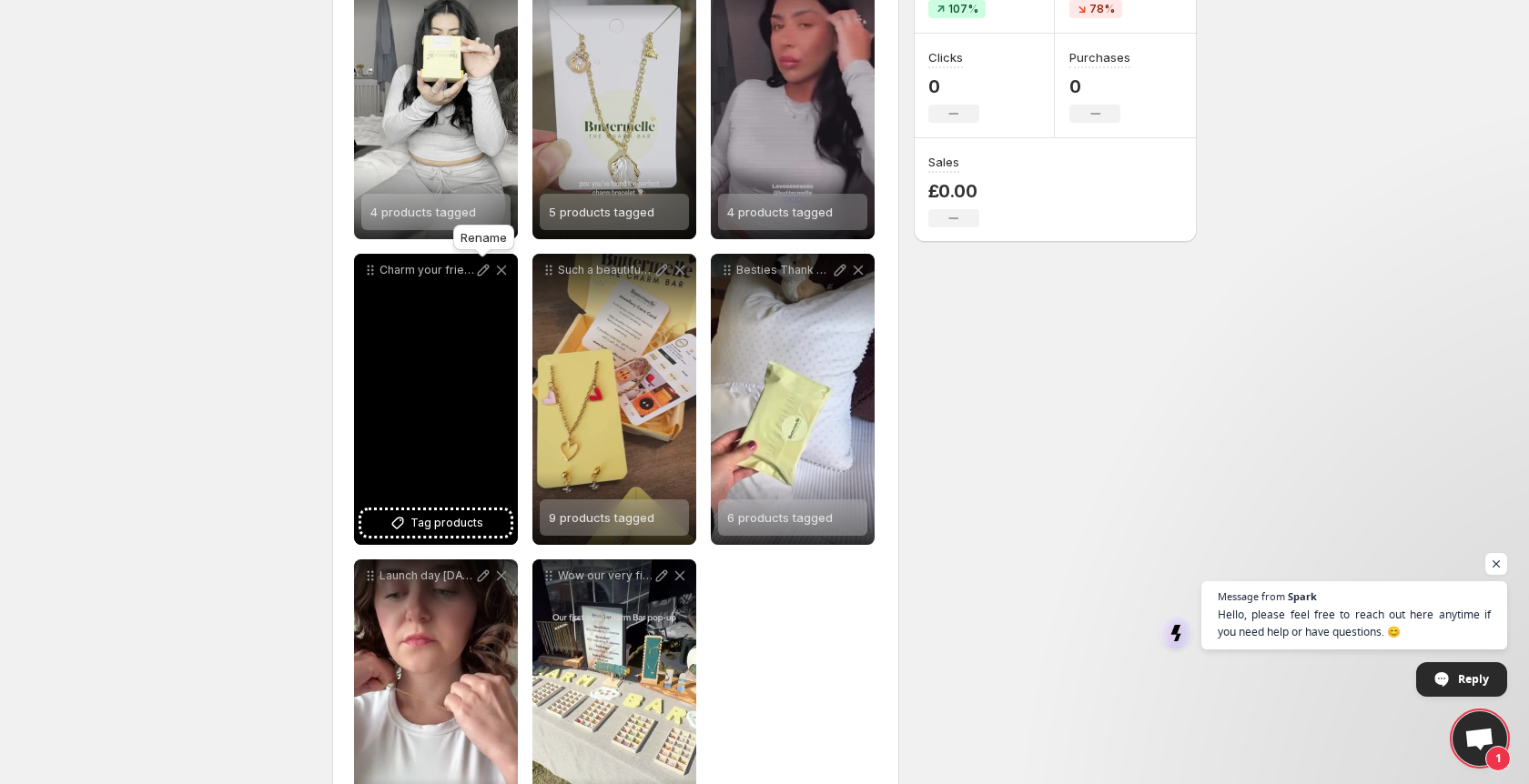
click at [486, 271] on icon at bounding box center [484, 270] width 12 height 12
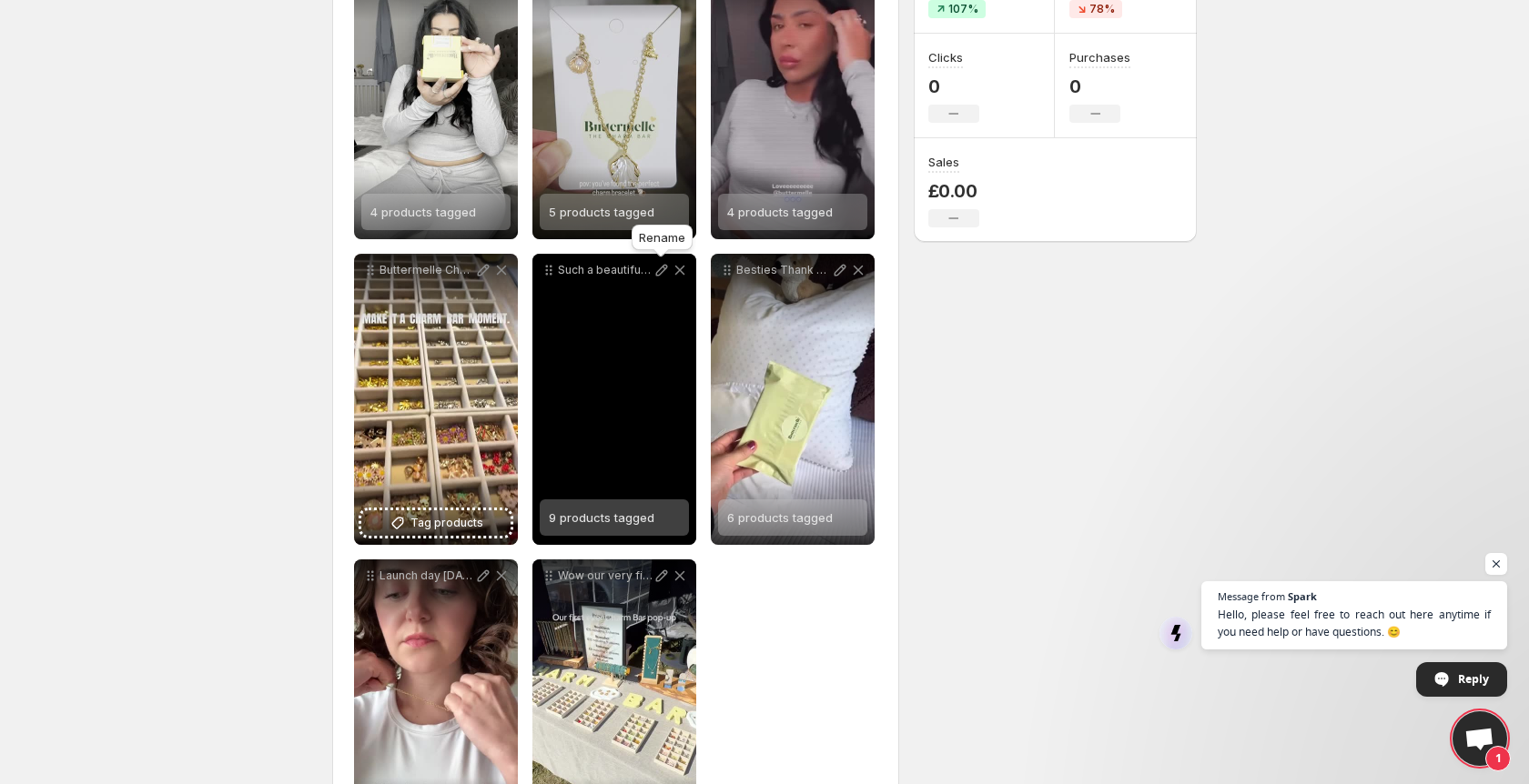
click at [659, 275] on icon at bounding box center [662, 270] width 12 height 12
type input "**********"
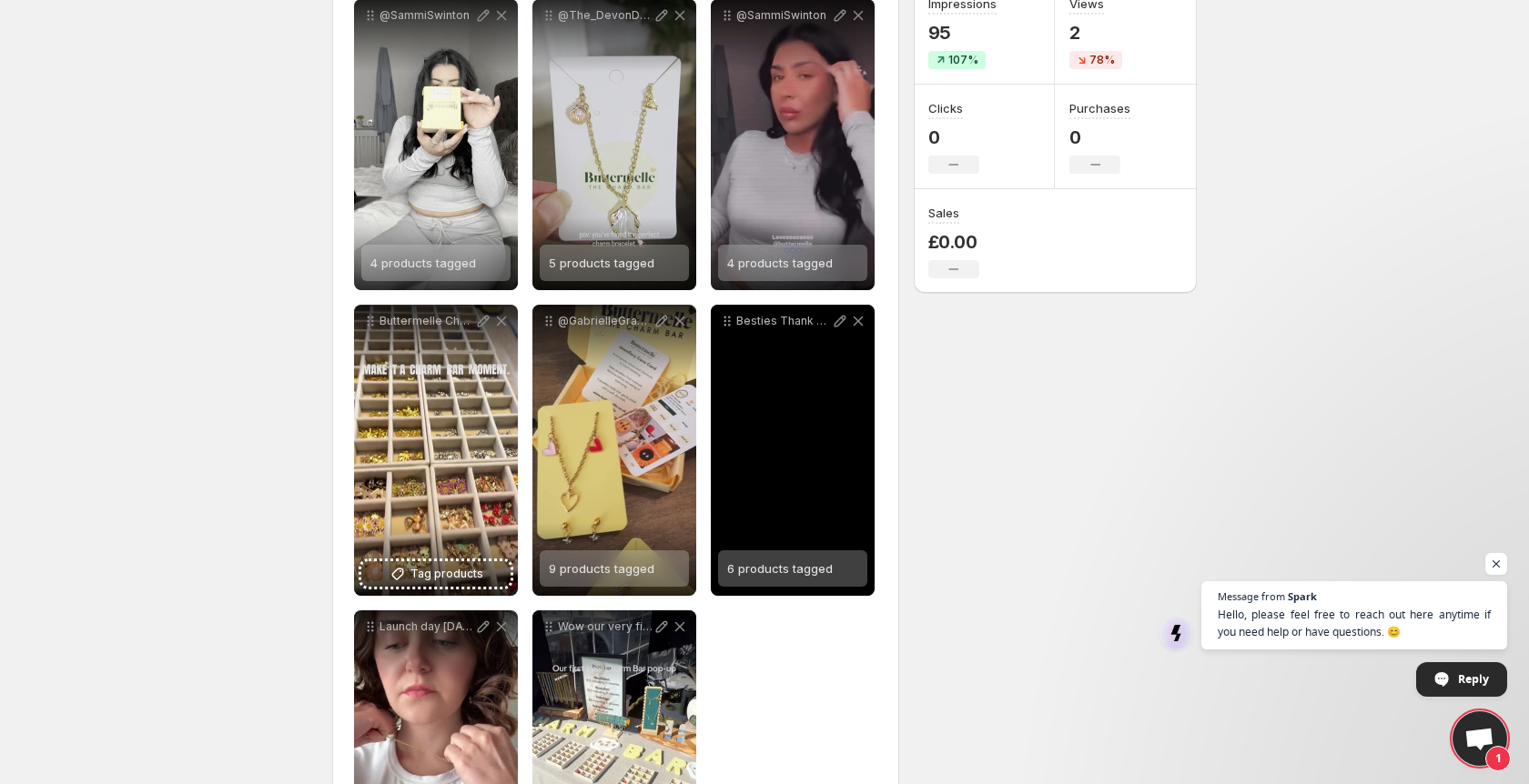
scroll to position [285, 0]
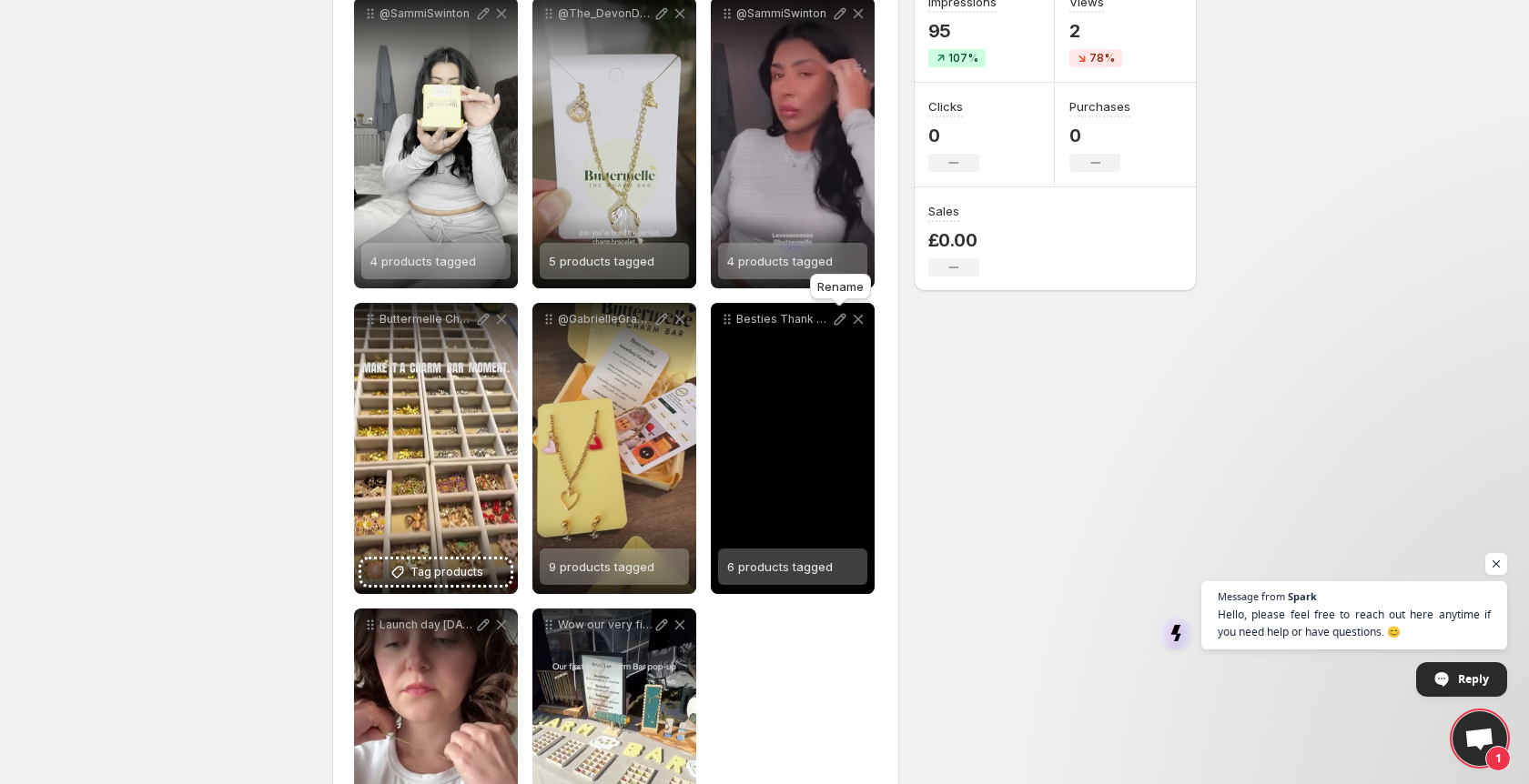
click at [841, 318] on icon at bounding box center [840, 319] width 19 height 19
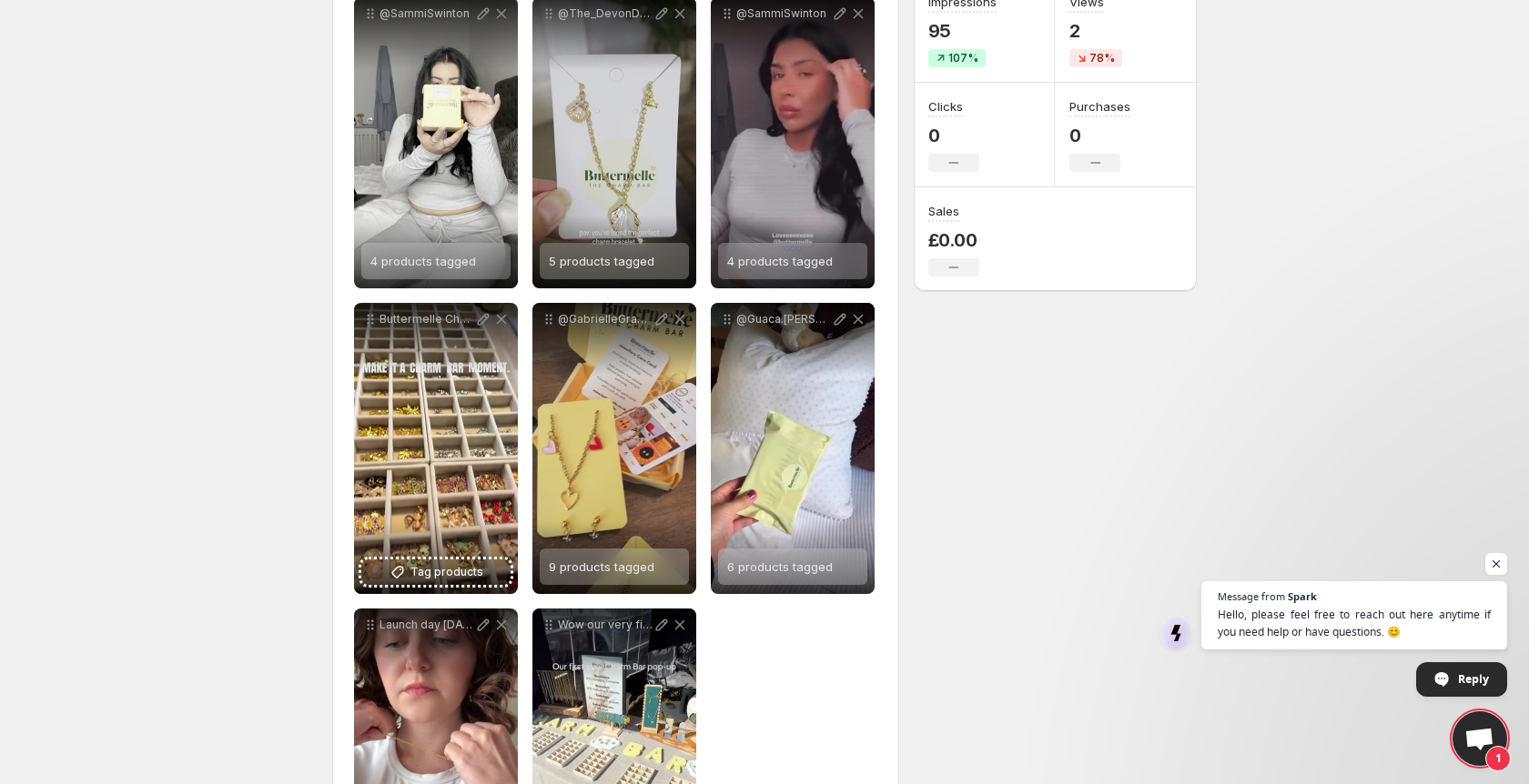
click at [275, 285] on body "**********" at bounding box center [764, 107] width 1529 height 784
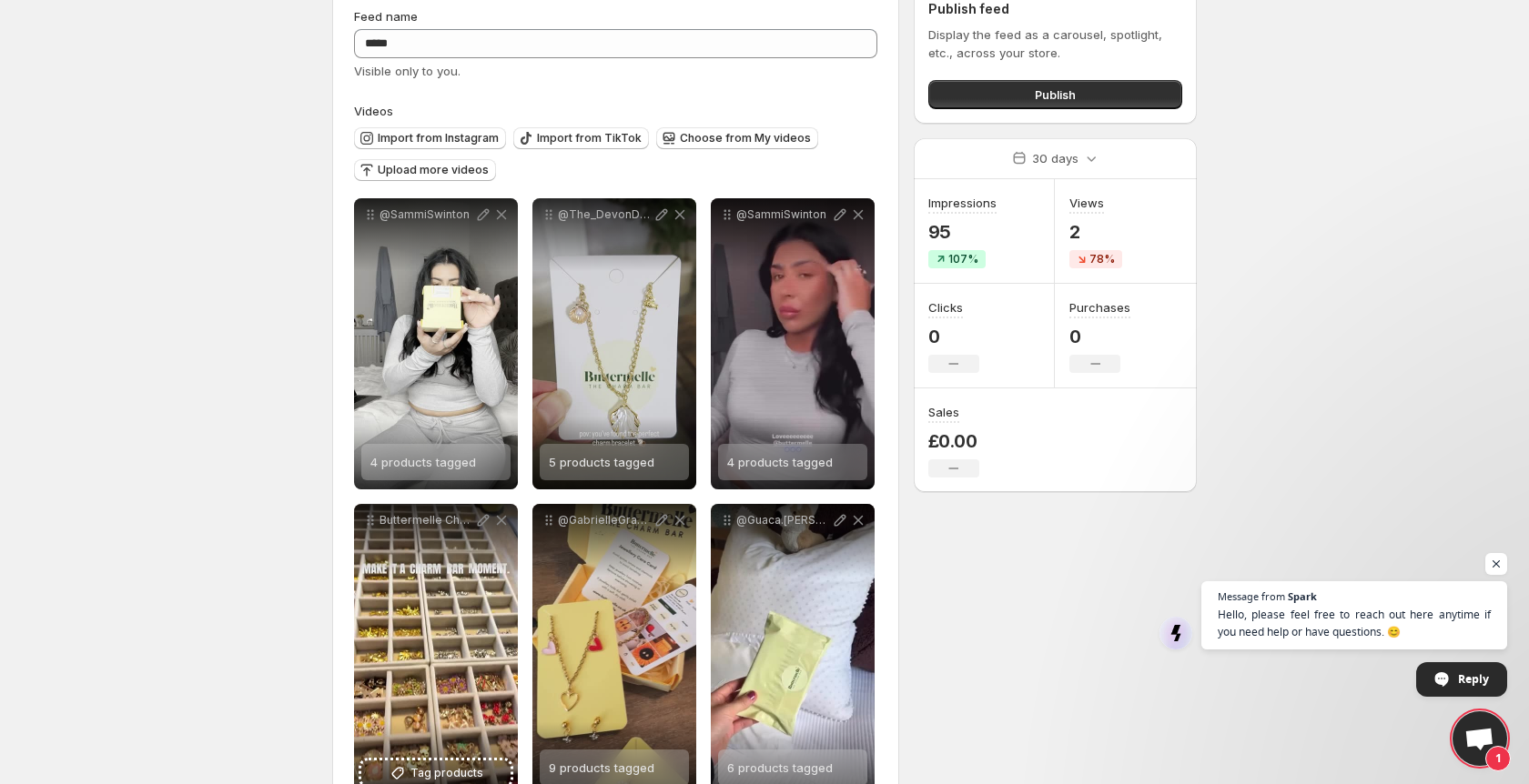
scroll to position [44, 0]
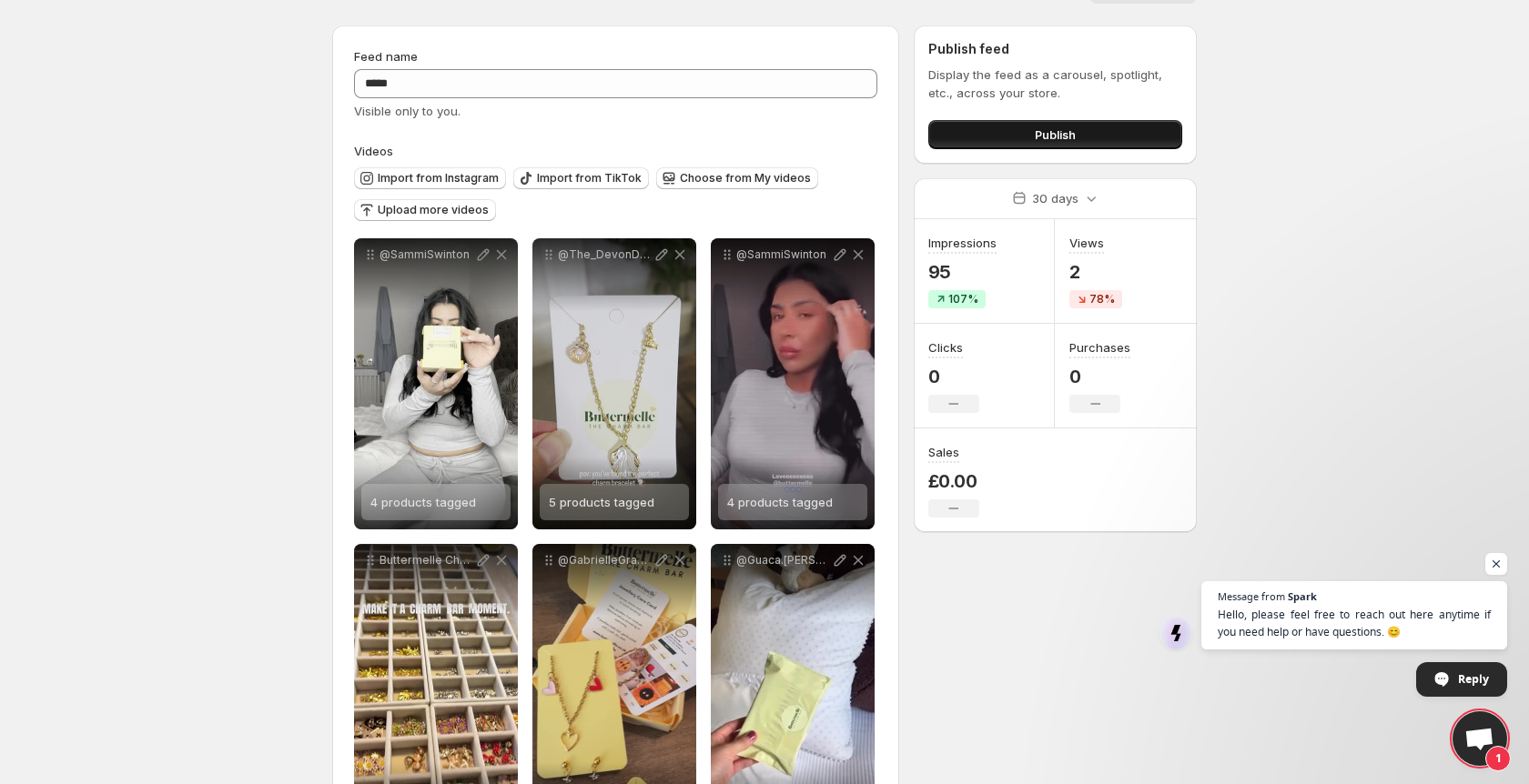
click at [994, 135] on button "Publish" at bounding box center [1056, 134] width 254 height 29
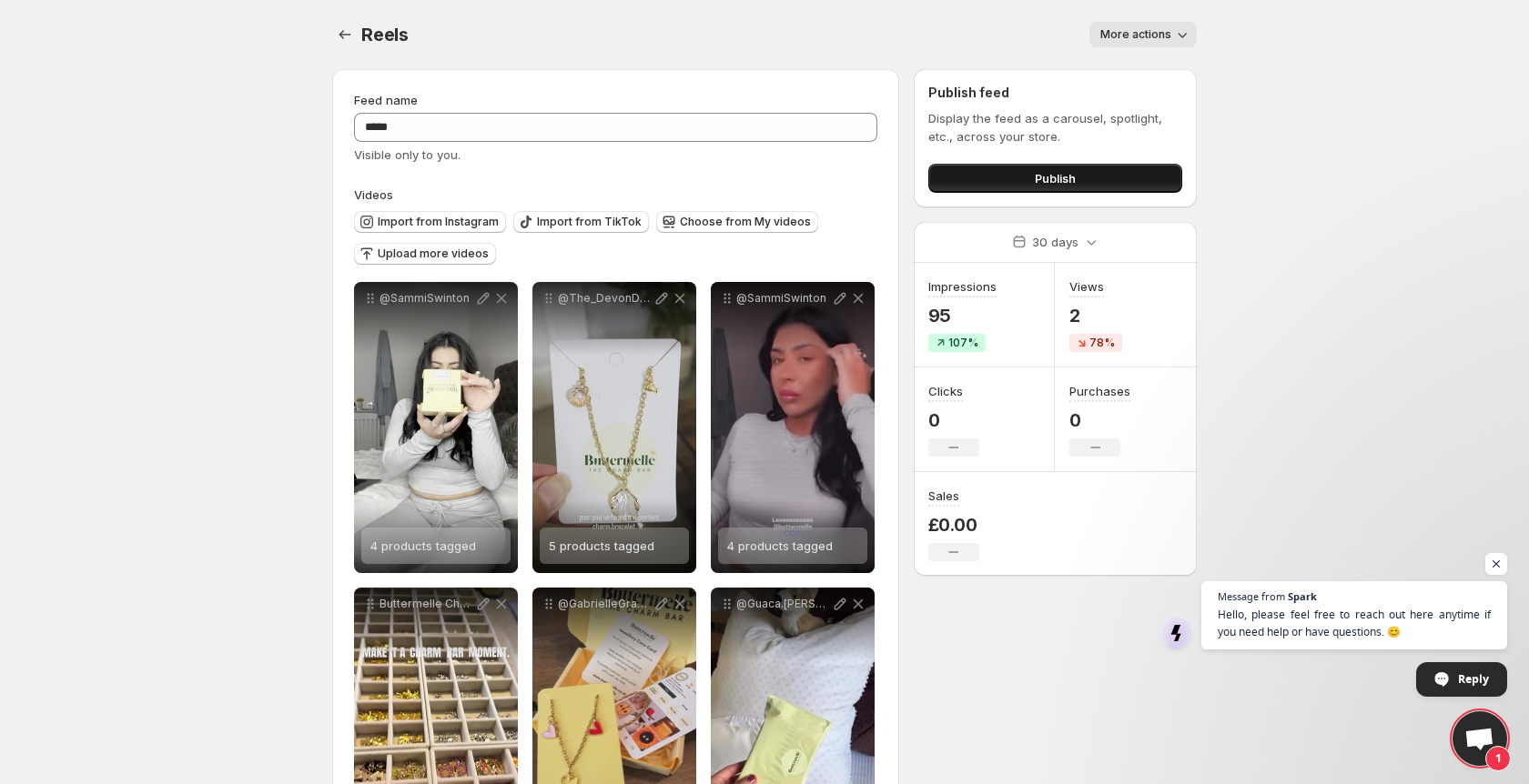
click at [985, 180] on button "Publish" at bounding box center [1056, 178] width 254 height 29
